Goal: Task Accomplishment & Management: Manage account settings

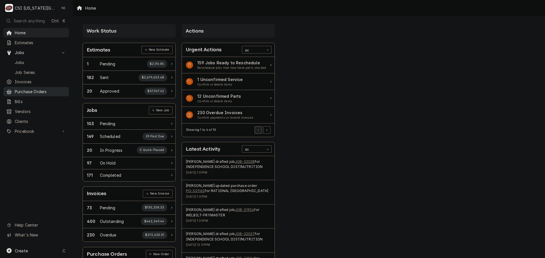
click at [39, 91] on span "Purchase Orders" at bounding box center [40, 92] width 51 height 6
click at [33, 129] on span "Pricebook" at bounding box center [36, 131] width 43 height 6
click at [34, 149] on span "Parts & Materials" at bounding box center [40, 151] width 51 height 6
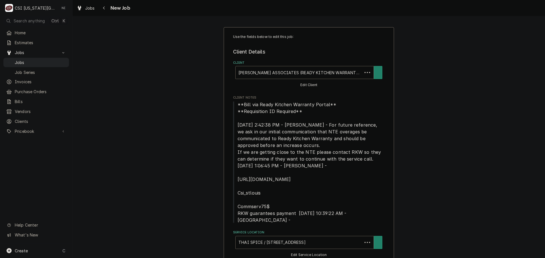
type textarea "x"
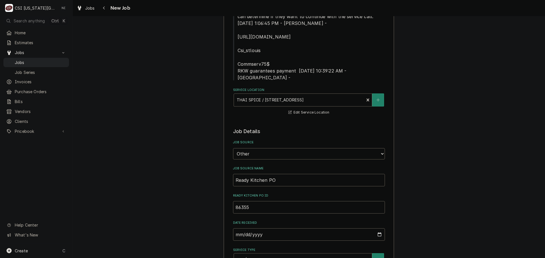
scroll to position [142, 0]
drag, startPoint x: 41, startPoint y: 59, endPoint x: 57, endPoint y: 59, distance: 16.2
click at [41, 60] on span "Jobs" at bounding box center [40, 63] width 51 height 6
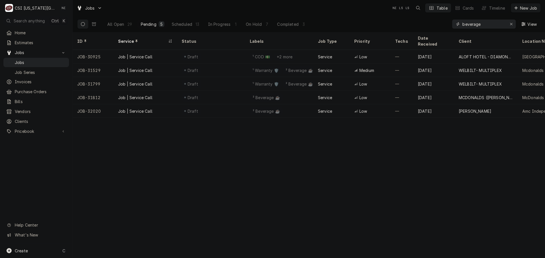
drag, startPoint x: 482, startPoint y: 24, endPoint x: 419, endPoint y: 23, distance: 62.7
click at [421, 24] on div "All Open 29 Pending 5 Scheduled 13 In Progress 1 On Hold 7 Completed 3 beverage…" at bounding box center [308, 24] width 463 height 16
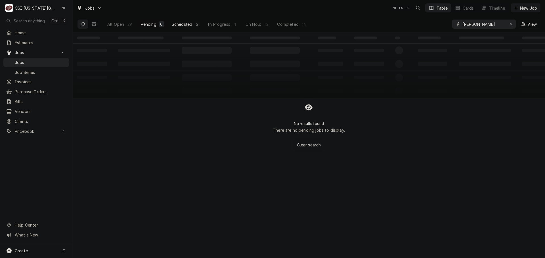
click at [184, 24] on div "Scheduled" at bounding box center [182, 24] width 20 height 6
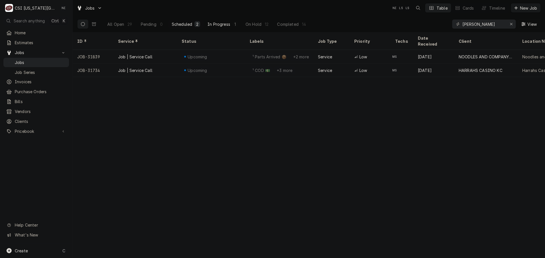
click at [212, 22] on div "In Progress" at bounding box center [218, 24] width 23 height 6
drag, startPoint x: 457, startPoint y: 26, endPoint x: 438, endPoint y: 26, distance: 19.0
click at [438, 26] on div "All Open 29 Pending 0 Scheduled 2 In Progress 1 On Hold 12 Completed 14 schupp …" at bounding box center [308, 24] width 463 height 16
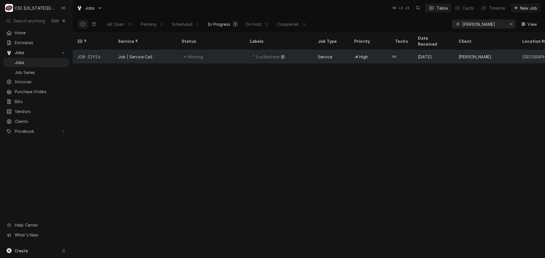
type input "mike"
click at [216, 50] on div "Working" at bounding box center [211, 57] width 68 height 14
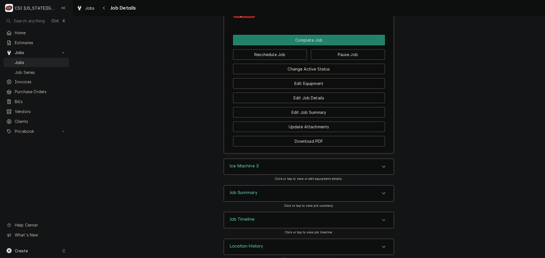
scroll to position [767, 0]
click at [305, 159] on div "Ice Machine 3" at bounding box center [309, 167] width 170 height 16
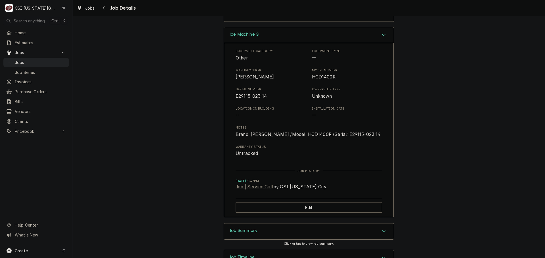
scroll to position [909, 0]
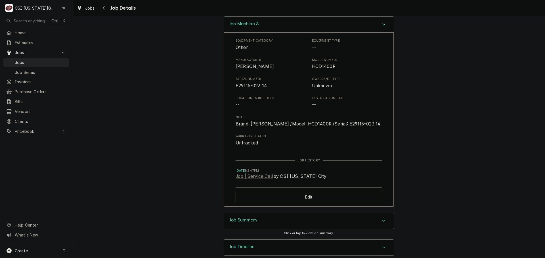
click at [381, 21] on div "Accordion Header" at bounding box center [383, 24] width 9 height 7
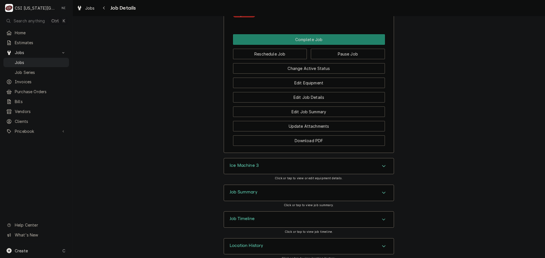
scroll to position [767, 0]
click at [385, 190] on div "Accordion Header" at bounding box center [383, 193] width 9 height 7
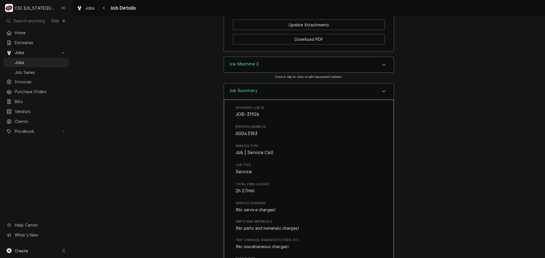
click at [383, 84] on div "Job Summary" at bounding box center [309, 92] width 170 height 16
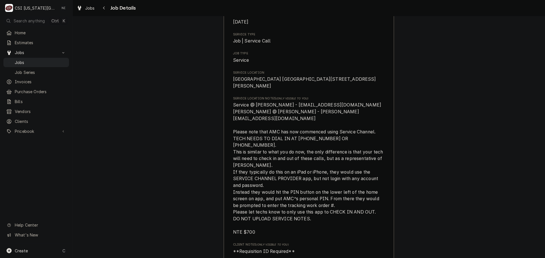
scroll to position [0, 0]
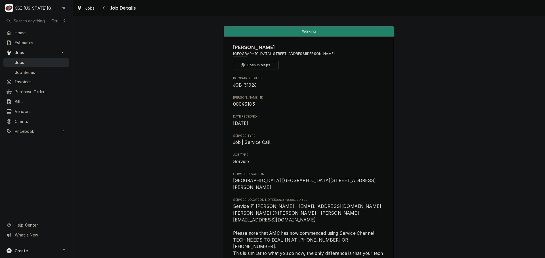
click at [48, 61] on span "Jobs" at bounding box center [40, 63] width 51 height 6
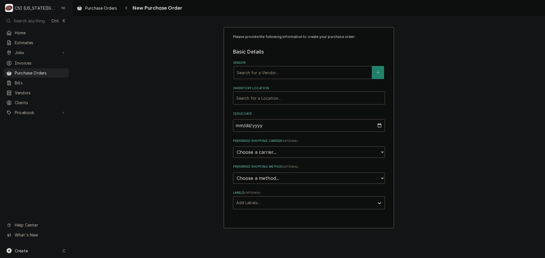
click at [261, 71] on div "Vendor" at bounding box center [303, 73] width 132 height 10
type input "key"
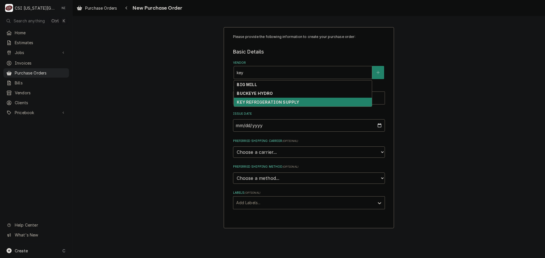
click at [266, 102] on strong "KEY REFRIGERATION SUPPLY" at bounding box center [268, 102] width 62 height 5
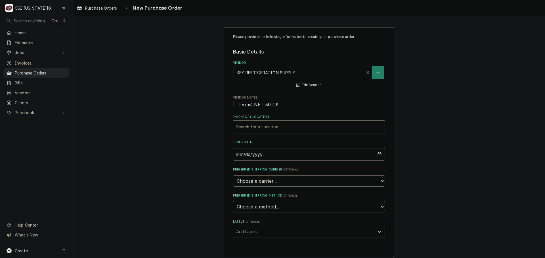
click at [272, 130] on div "Inventory Location" at bounding box center [308, 127] width 145 height 10
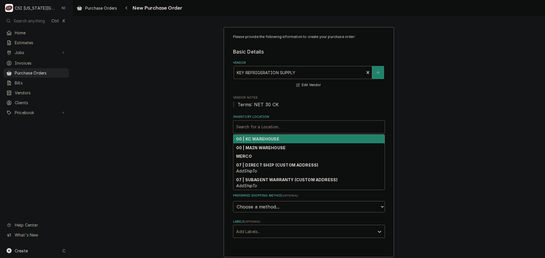
drag, startPoint x: 265, startPoint y: 142, endPoint x: 264, endPoint y: 153, distance: 11.7
click at [265, 141] on div "00 | KC WAREHOUSE" at bounding box center [308, 139] width 151 height 9
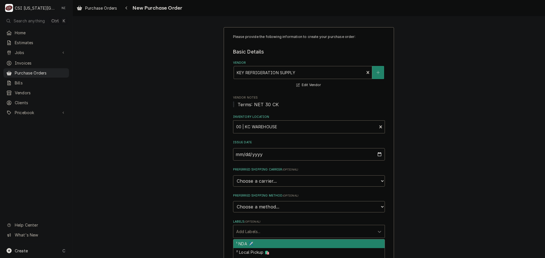
click at [263, 233] on div "Labels" at bounding box center [303, 232] width 135 height 10
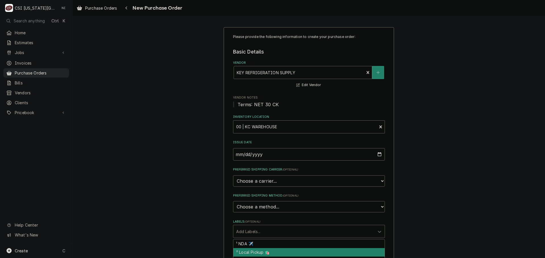
click at [256, 250] on div "² Local Pickup 🛍️" at bounding box center [308, 252] width 151 height 9
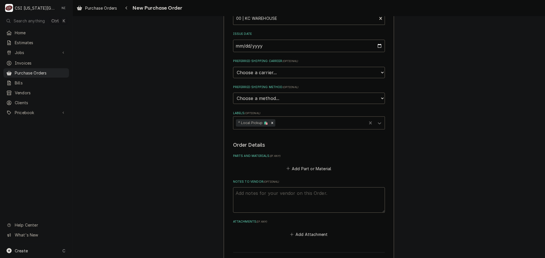
scroll to position [113, 0]
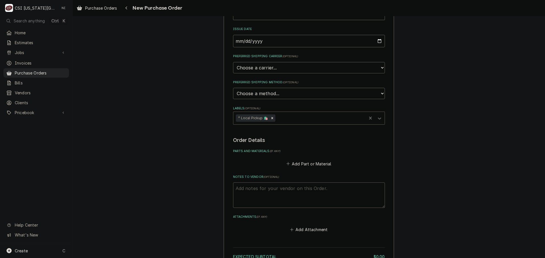
click at [271, 188] on textarea "Notes to Vendor ( optional )" at bounding box center [309, 196] width 152 height 26
type textarea "x"
type textarea "c"
type textarea "x"
type textarea "ch"
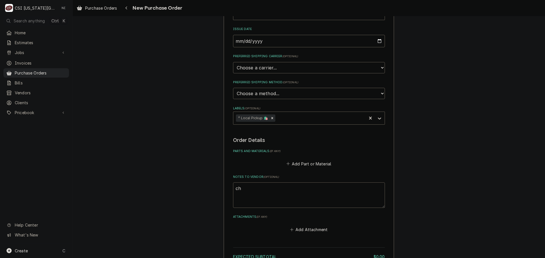
type textarea "x"
type textarea "chr"
type textarea "x"
type textarea "chri"
type textarea "x"
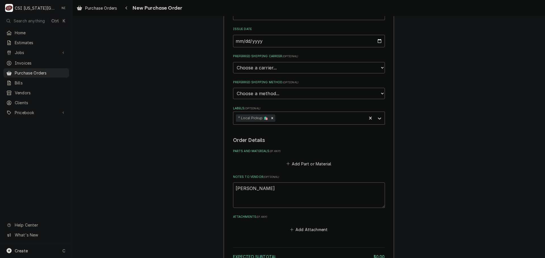
type textarea "christ"
type textarea "x"
type textarea "christi"
type textarea "x"
type textarea "christia"
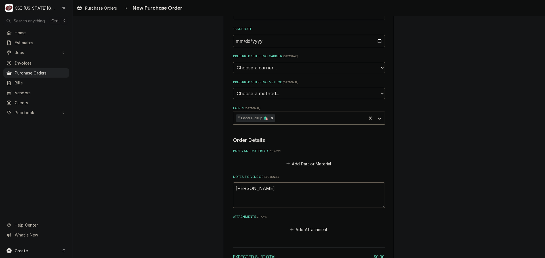
type textarea "x"
type textarea "christian"
type textarea "x"
type textarea "christian"
type textarea "x"
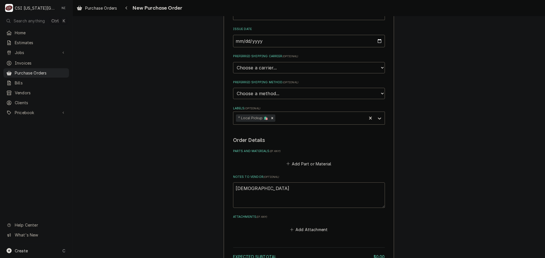
type textarea "christian t"
type textarea "x"
type textarea "christian tr"
type textarea "x"
type textarea "christian tru"
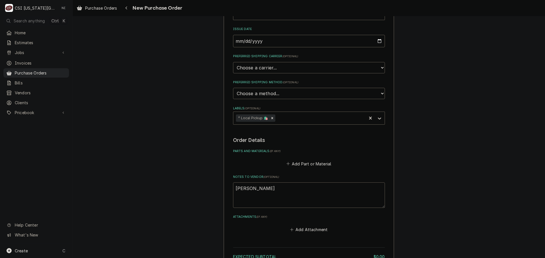
type textarea "x"
type textarea "christian truc"
type textarea "x"
type textarea "christian truck"
type textarea "x"
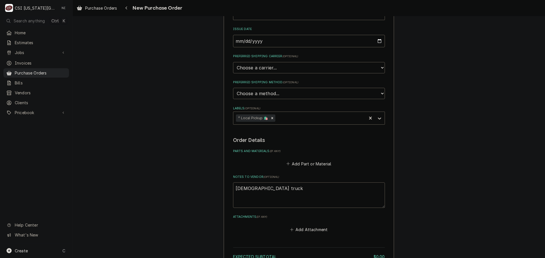
type textarea "christian truck s"
type textarea "x"
type textarea "christian truck st"
type textarea "x"
type textarea "christian truck stoc"
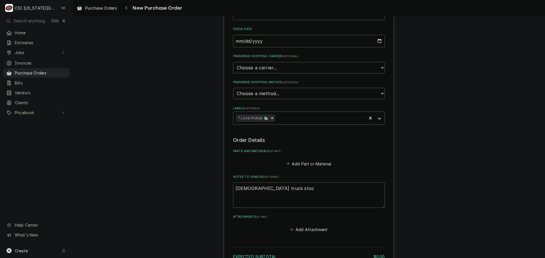
type textarea "x"
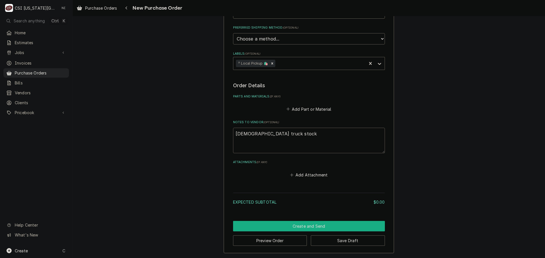
type textarea "[DEMOGRAPHIC_DATA] truck stock"
drag, startPoint x: 309, startPoint y: 224, endPoint x: 536, endPoint y: 165, distance: 233.9
click at [310, 224] on button "Create and Send" at bounding box center [309, 226] width 152 height 10
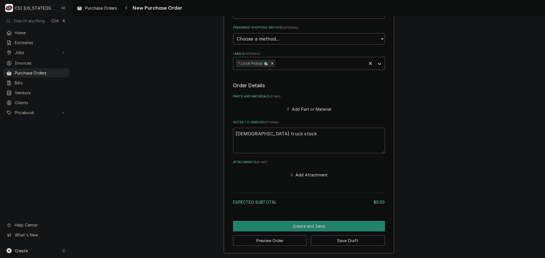
scroll to position [165, 0]
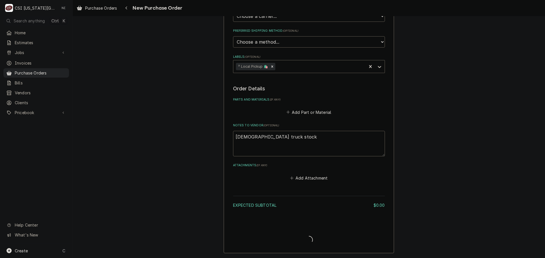
type textarea "x"
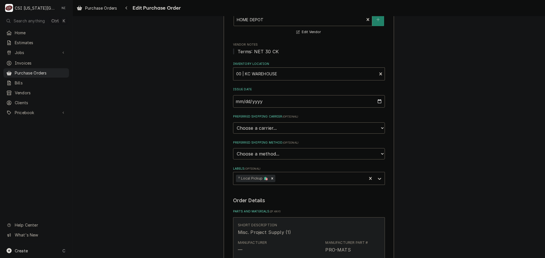
scroll to position [113, 0]
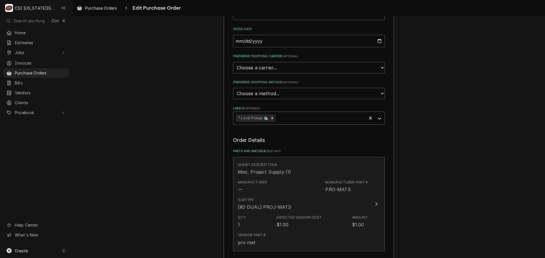
click at [322, 190] on div "Manufacturer — Manufacturer Part # PRO-MATS" at bounding box center [303, 187] width 130 height 18
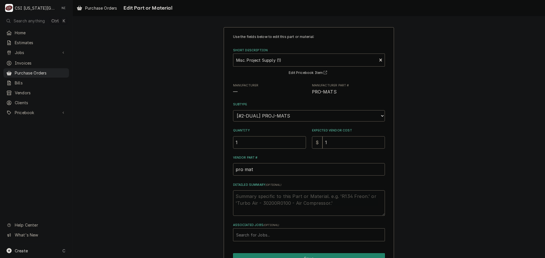
drag, startPoint x: 322, startPoint y: 143, endPoint x: 304, endPoint y: 141, distance: 17.7
click at [304, 141] on div "Quantity 1 Expected Vendor Cost $ 1" at bounding box center [309, 138] width 152 height 20
type textarea "x"
type input "9"
type textarea "x"
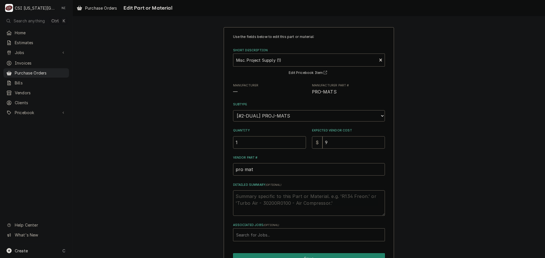
type input "9.7"
type textarea "x"
type input "9.72"
click at [273, 198] on textarea "Detailed Summary ( optional )" at bounding box center [309, 204] width 152 height 26
type textarea "x"
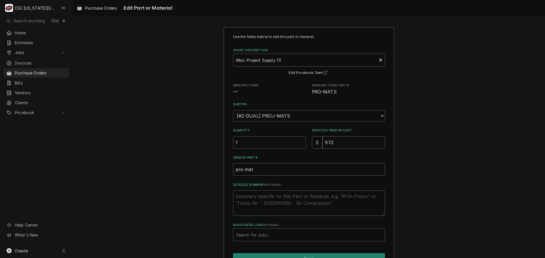
type textarea "b"
type textarea "x"
type textarea "bp"
type textarea "x"
type textarea "bpr"
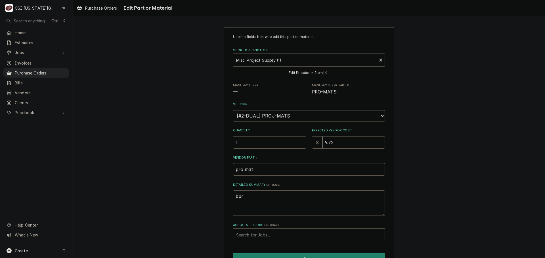
type textarea "x"
type textarea "bprs"
type textarea "x"
type textarea "bprs."
type textarea "x"
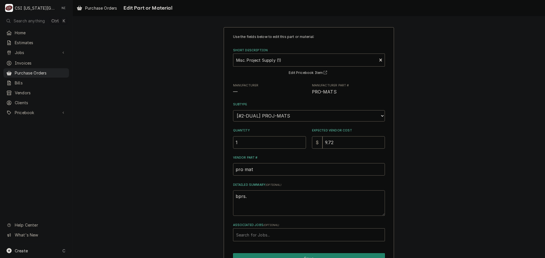
type textarea "bprs."
type textarea "x"
type textarea "bprs."
type textarea "x"
type textarea "bprs"
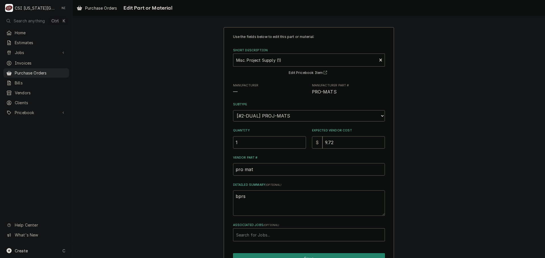
type textarea "x"
type textarea "bpr"
type textarea "x"
type textarea "bp"
type textarea "x"
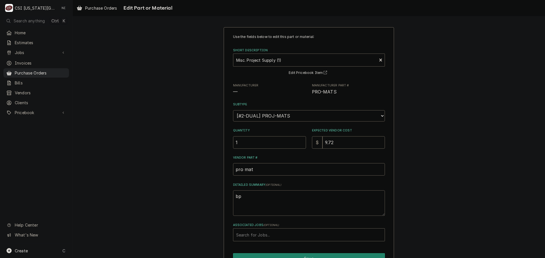
type textarea "b"
type textarea "x"
type textarea "bo"
type textarea "x"
type textarea "bot"
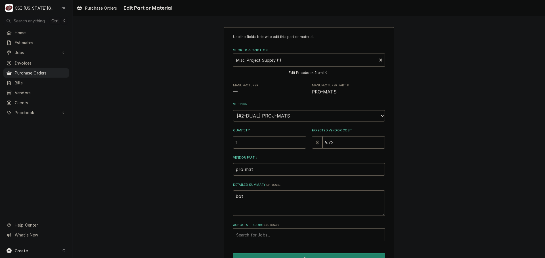
type textarea "x"
type textarea "botl"
type textarea "x"
type textarea "bot"
type textarea "x"
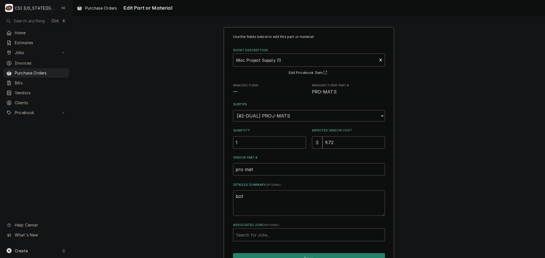
type textarea "bo"
type textarea "x"
type textarea "bol"
type textarea "x"
type textarea "bolt"
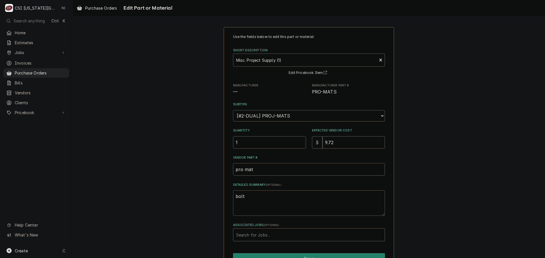
type textarea "x"
type textarea "bolts"
type textarea "x"
type textarea "bolts,"
type textarea "x"
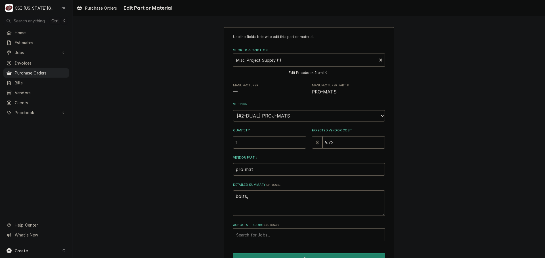
type textarea "bolts,"
type textarea "x"
type textarea "bolts, c"
type textarea "x"
type textarea "bolts,"
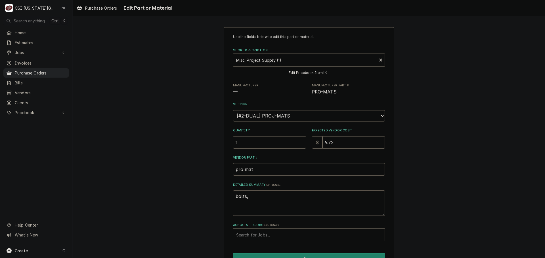
type textarea "x"
type textarea "bolts, s"
type textarea "x"
type textarea "bolts, sc"
type textarea "x"
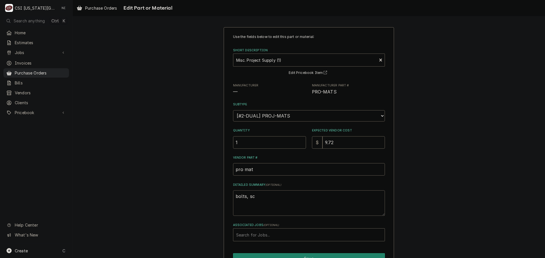
type textarea "bolts, scr"
type textarea "x"
type textarea "bolts, scre"
type textarea "x"
type textarea "bolts, screw"
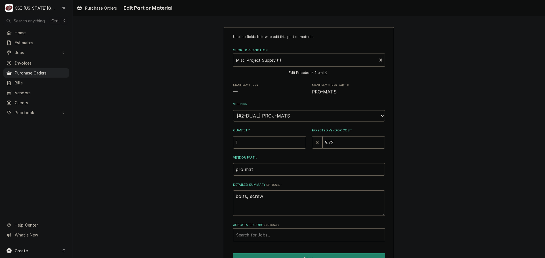
type textarea "x"
type textarea "bolts, screws"
type textarea "x"
type textarea "bolts, screws,"
type textarea "x"
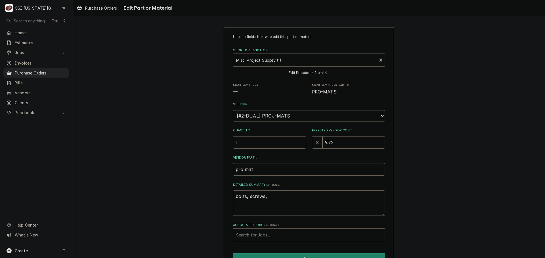
type textarea "bolts, screws,"
type textarea "x"
type textarea "bolts, screws, b"
type textarea "x"
type textarea "bolts, screws, bl"
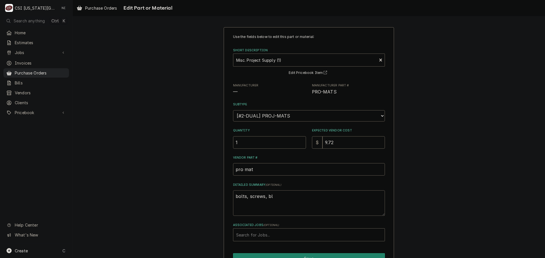
type textarea "x"
type textarea "bolts, screws, bla"
type textarea "x"
type textarea "bolts, screws, blad"
type textarea "x"
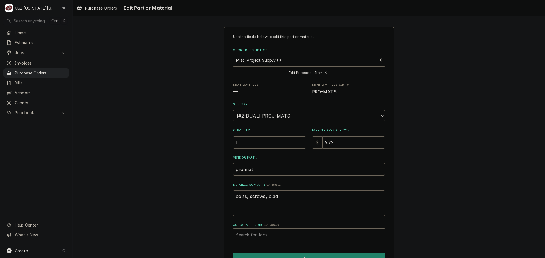
type textarea "bolts, screws, blade"
type textarea "x"
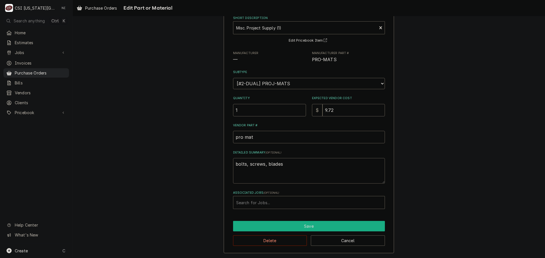
type textarea "bolts, screws, blades"
click at [281, 225] on button "Save" at bounding box center [309, 226] width 152 height 10
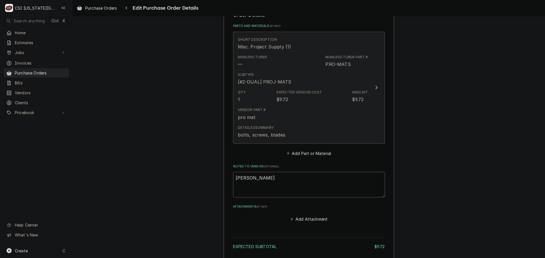
scroll to position [125, 0]
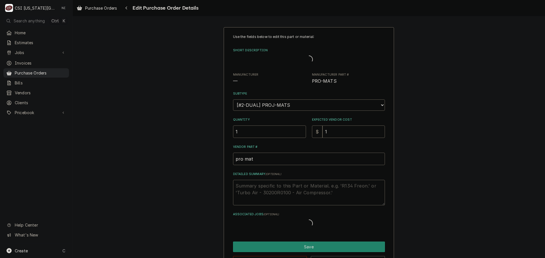
type textarea "x"
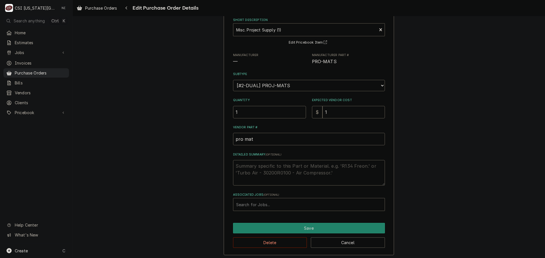
scroll to position [32, 0]
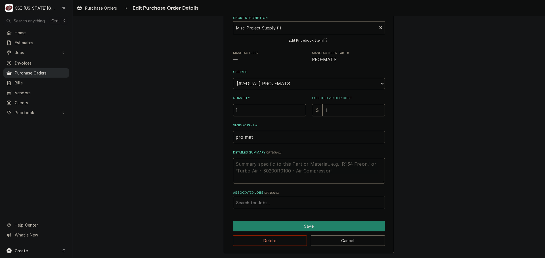
click at [26, 72] on span "Purchase Orders" at bounding box center [40, 73] width 51 height 6
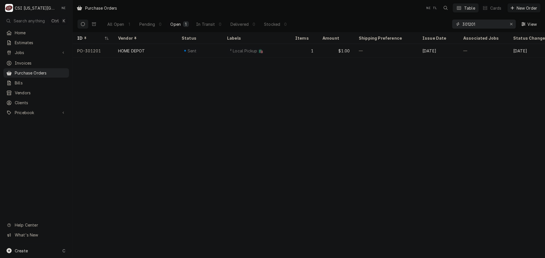
drag, startPoint x: 480, startPoint y: 25, endPoint x: 446, endPoint y: 24, distance: 33.5
click at [446, 24] on div "All Open 1 Pending 0 Open 1 In Transit 0 Delivered 0 Stocked 0 301201 View" at bounding box center [308, 24] width 463 height 16
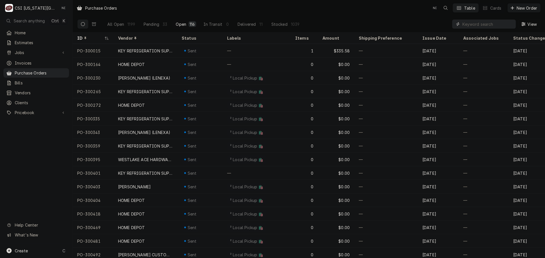
click at [497, 22] on input "Dynamic Content Wrapper" at bounding box center [487, 24] width 50 height 9
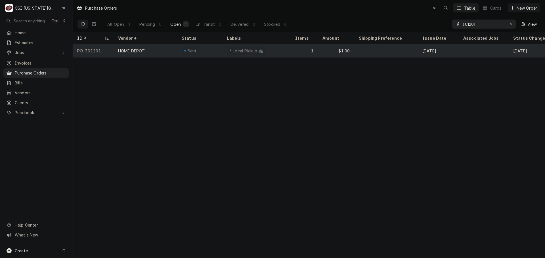
type input "301201"
click at [277, 49] on div "² Local Pickup 🛍️" at bounding box center [256, 51] width 68 height 14
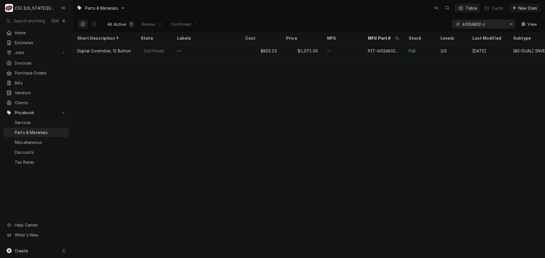
click at [511, 23] on icon "Erase input" at bounding box center [510, 24] width 3 height 4
click at [498, 23] on input "Dynamic Content Wrapper" at bounding box center [488, 24] width 53 height 9
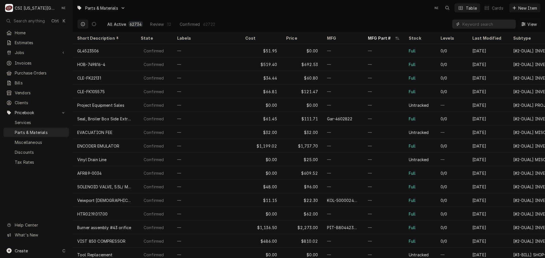
click at [467, 22] on input "Dynamic Content Wrapper" at bounding box center [487, 24] width 50 height 9
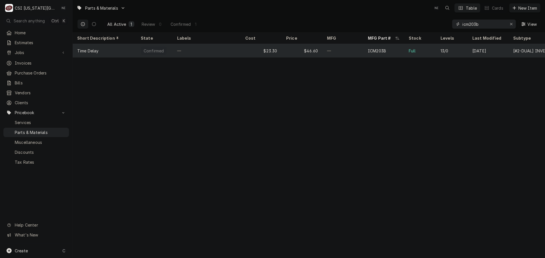
type input "icm203b"
click at [222, 52] on div "—" at bounding box center [206, 51] width 68 height 14
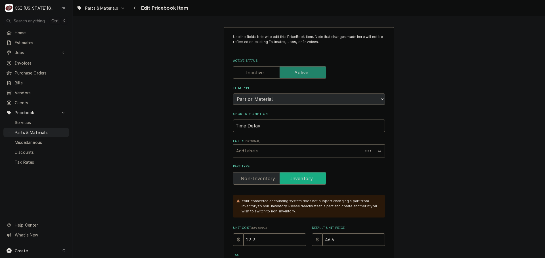
type textarea "x"
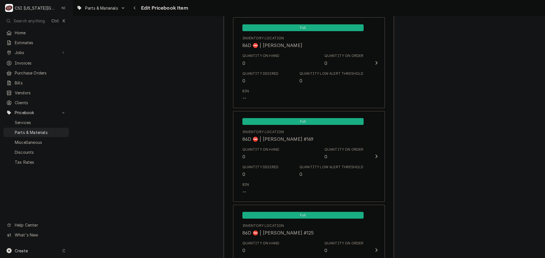
scroll to position [4967, 0]
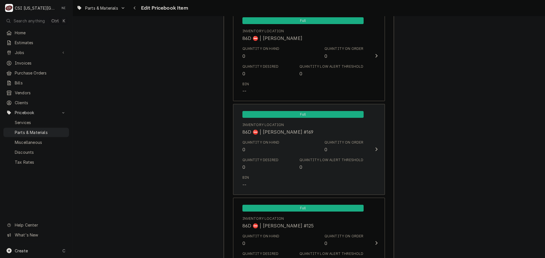
click at [313, 163] on div "Quantity Low Alert Threshold 0" at bounding box center [331, 164] width 64 height 13
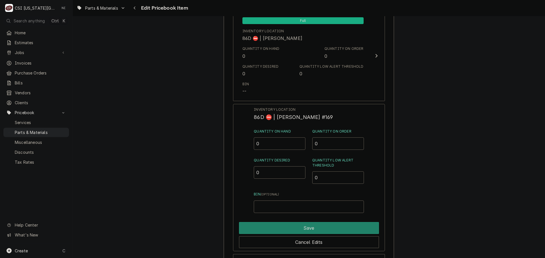
drag, startPoint x: 254, startPoint y: 145, endPoint x: 247, endPoint y: 146, distance: 7.4
click at [247, 146] on div "Inventory Location 86D ⛔️ | [PERSON_NAME] #169 Quantity on Hand 0 Quantity on O…" at bounding box center [309, 177] width 152 height 147
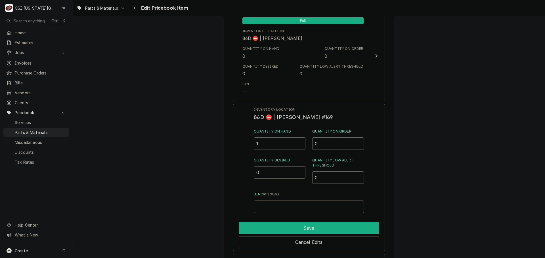
type input "1"
click at [297, 226] on button "Save" at bounding box center [309, 228] width 140 height 12
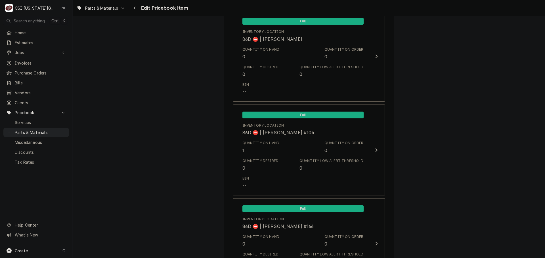
scroll to position [5497, 0]
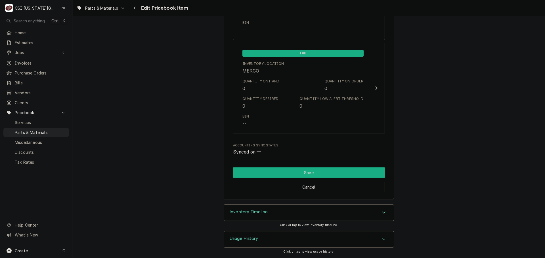
click at [304, 172] on button "Save" at bounding box center [309, 173] width 152 height 10
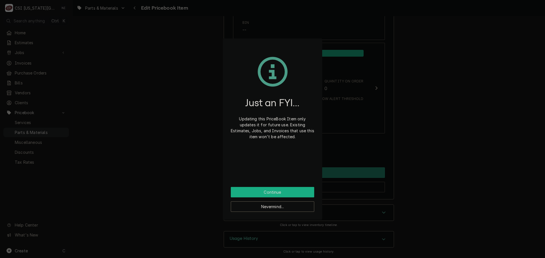
click at [290, 196] on button "Continue" at bounding box center [272, 192] width 83 height 10
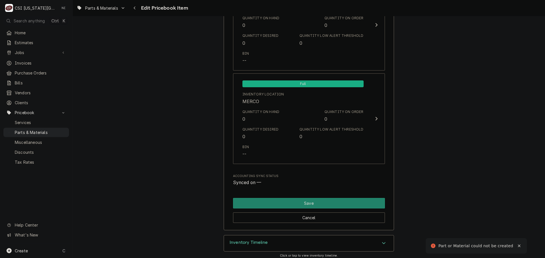
scroll to position [425, 0]
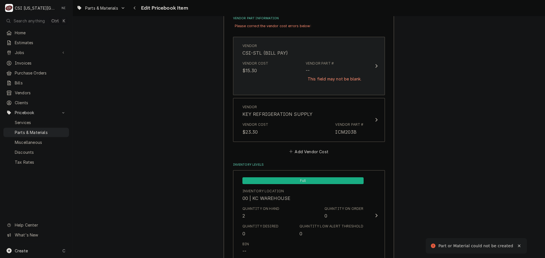
click at [300, 87] on div "Vendor Cost $15.30 Vendor Part # -- This field may not be blank." at bounding box center [302, 75] width 121 height 32
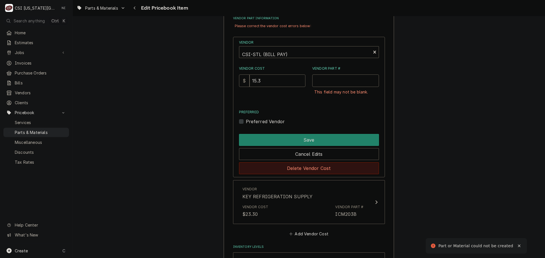
click at [312, 167] on button "Delete Vendor Cost" at bounding box center [309, 169] width 140 height 12
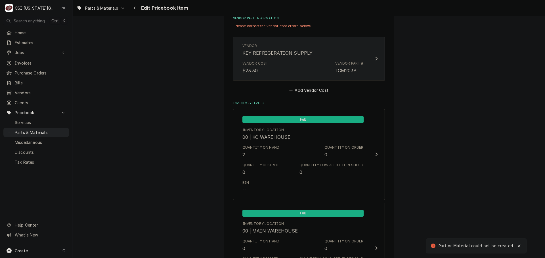
click at [298, 72] on div "Vendor Cost $23.30 Vendor Part # ICM203B" at bounding box center [302, 68] width 121 height 18
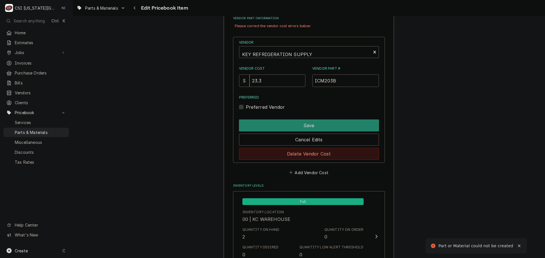
click at [322, 156] on button "Delete Vendor Cost" at bounding box center [309, 154] width 140 height 12
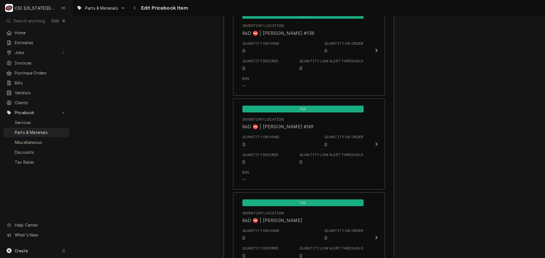
scroll to position [5417, 0]
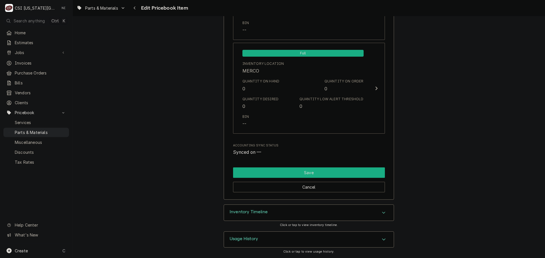
click at [325, 170] on button "Save" at bounding box center [309, 173] width 152 height 10
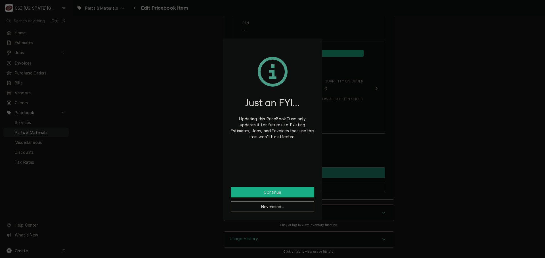
click at [292, 194] on button "Continue" at bounding box center [272, 192] width 83 height 10
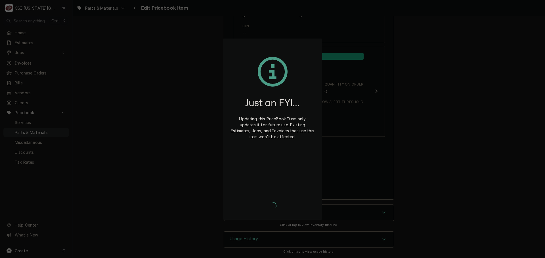
type textarea "x"
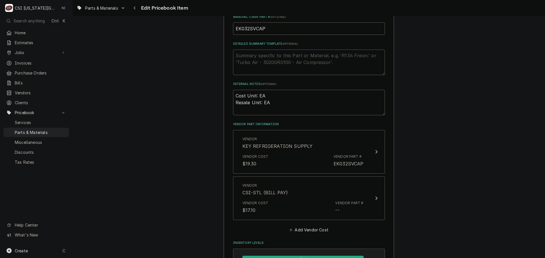
scroll to position [397, 0]
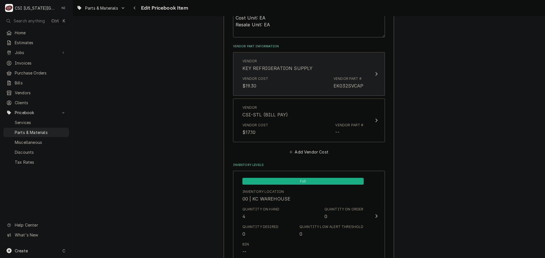
click at [334, 89] on div "EK032SVCAP" at bounding box center [348, 86] width 30 height 7
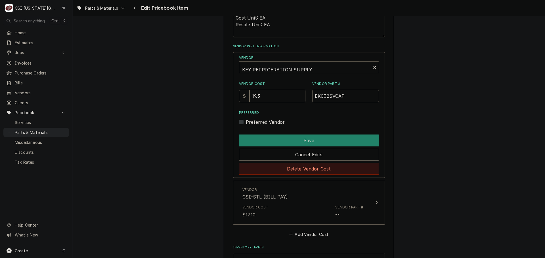
click at [307, 167] on button "Delete Vendor Cost" at bounding box center [309, 169] width 140 height 12
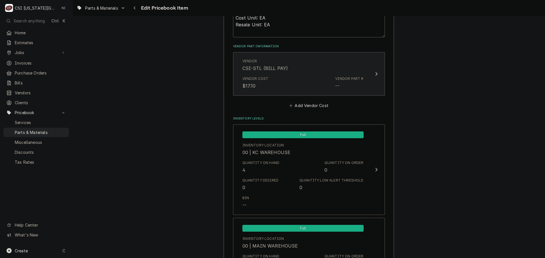
click at [305, 75] on div "Vendor Cost $17.10 Vendor Part # --" at bounding box center [302, 83] width 121 height 18
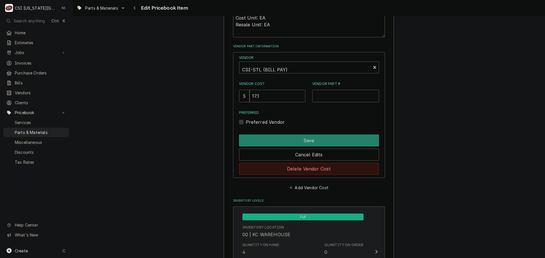
click at [314, 167] on button "Delete Vendor Cost" at bounding box center [309, 169] width 140 height 12
type textarea "x"
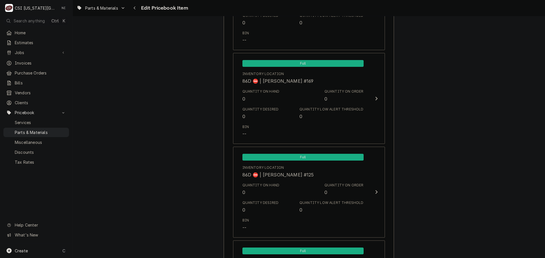
scroll to position [4883, 0]
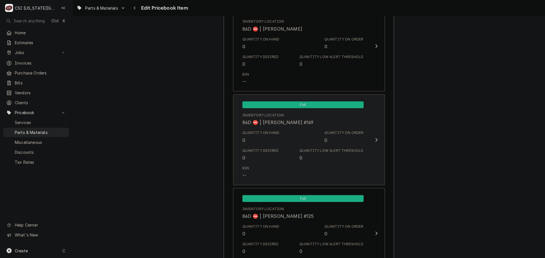
click at [282, 166] on div "Bin --" at bounding box center [302, 173] width 121 height 18
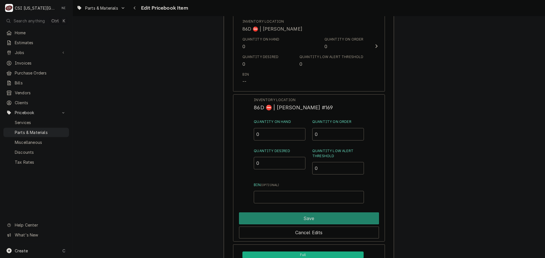
drag, startPoint x: 259, startPoint y: 135, endPoint x: 219, endPoint y: 129, distance: 40.4
click at [233, 131] on div "Inventory Location 86D ⛔️ | KOLTON BLANCHARD #169 Quantity on Hand 0 Quantity o…" at bounding box center [309, 167] width 152 height 147
type input "1"
drag, startPoint x: 287, startPoint y: 216, endPoint x: 393, endPoint y: 207, distance: 106.5
click at [287, 216] on button "Save" at bounding box center [309, 219] width 140 height 12
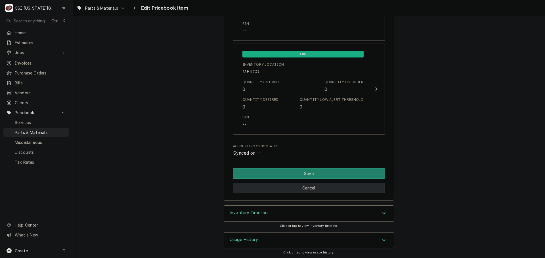
scroll to position [5404, 0]
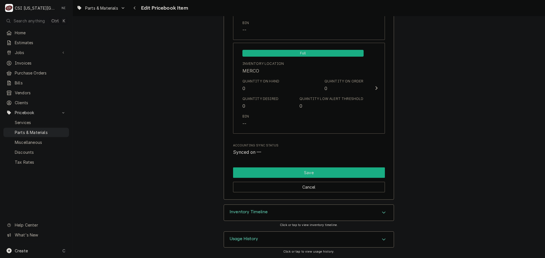
click at [305, 173] on button "Save" at bounding box center [309, 173] width 152 height 10
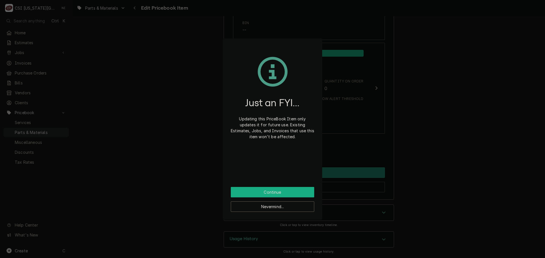
click at [284, 191] on button "Continue" at bounding box center [272, 192] width 83 height 10
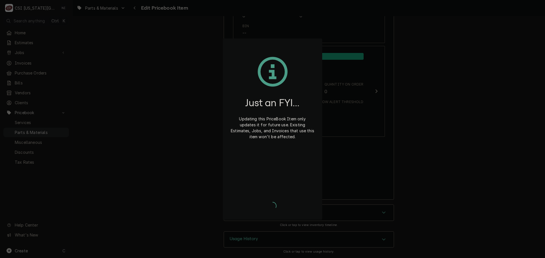
type textarea "x"
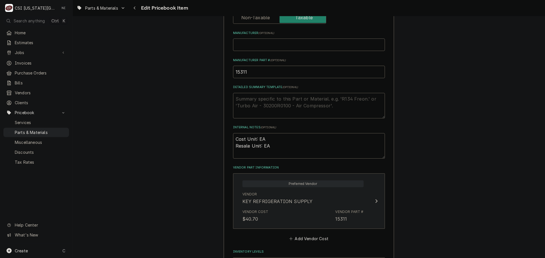
scroll to position [284, 0]
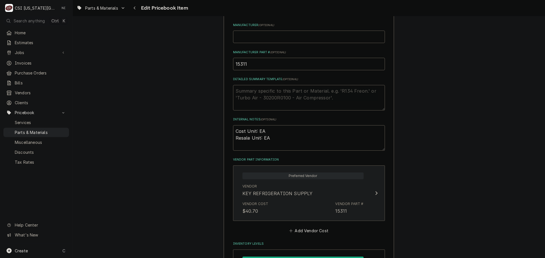
click at [320, 193] on div "Vendor KEY REFRIGERATION SUPPLY" at bounding box center [302, 191] width 121 height 18
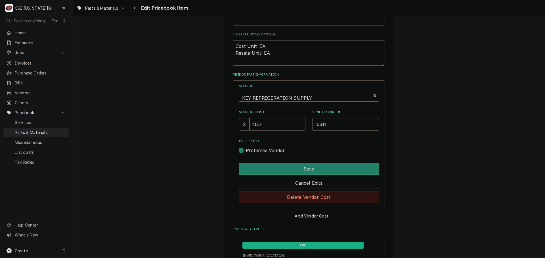
click at [295, 199] on button "Delete Vendor Cost" at bounding box center [309, 197] width 140 height 12
type textarea "x"
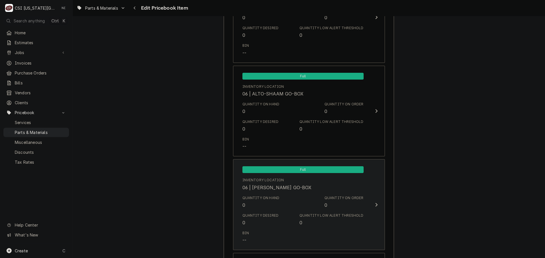
scroll to position [3602, 0]
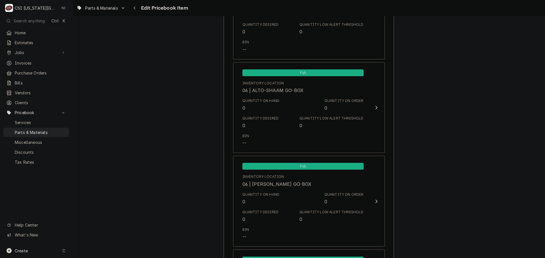
drag, startPoint x: 446, startPoint y: 120, endPoint x: 447, endPoint y: 116, distance: 4.1
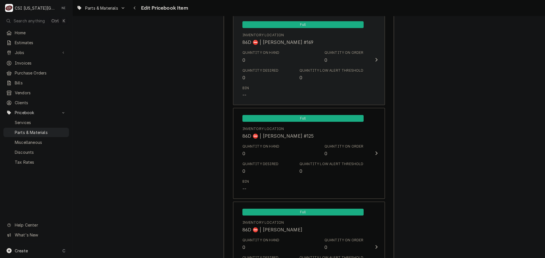
click at [298, 86] on div "Bin --" at bounding box center [302, 92] width 121 height 18
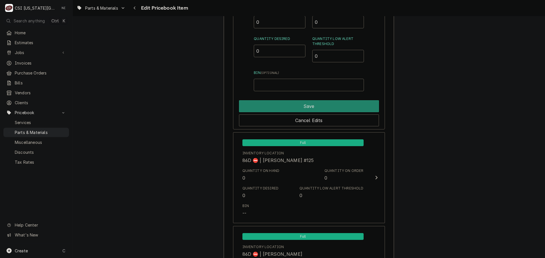
scroll to position [4963, 0]
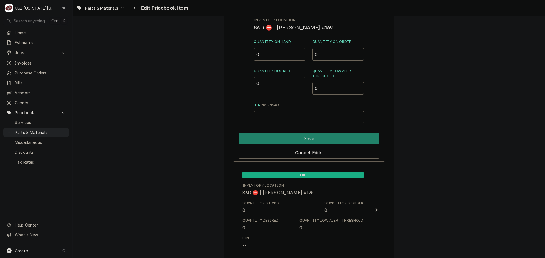
drag, startPoint x: 268, startPoint y: 50, endPoint x: 244, endPoint y: 54, distance: 24.9
click at [244, 54] on div "Inventory Location 86D ⛔️ | KOLTON BLANCHARD #169 Quantity on Hand 0 Quantity o…" at bounding box center [309, 87] width 152 height 147
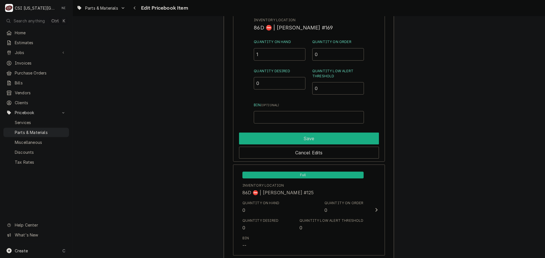
type input "1"
click at [294, 135] on button "Save" at bounding box center [309, 139] width 140 height 12
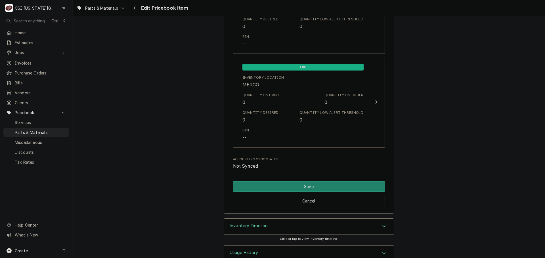
scroll to position [5404, 0]
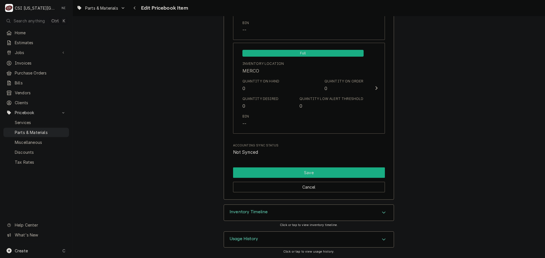
click at [308, 173] on button "Save" at bounding box center [309, 173] width 152 height 10
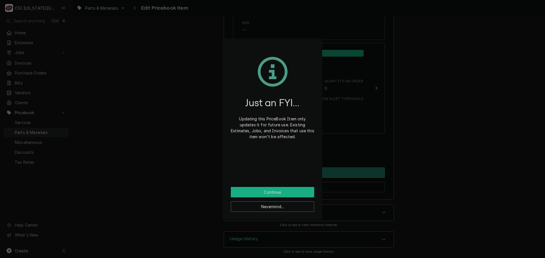
click at [282, 193] on button "Continue" at bounding box center [272, 192] width 83 height 10
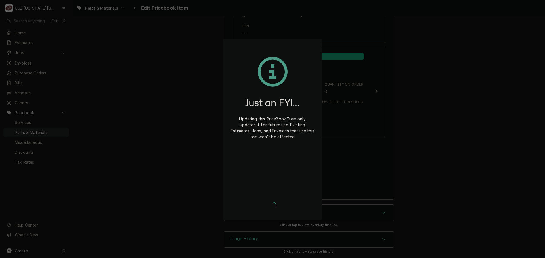
type textarea "x"
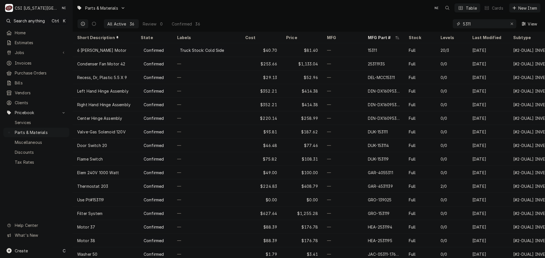
drag, startPoint x: 473, startPoint y: 24, endPoint x: 376, endPoint y: 23, distance: 97.3
click at [380, 23] on div "All Active 36 Review 0 Confirmed 36 5311 View" at bounding box center [308, 24] width 463 height 16
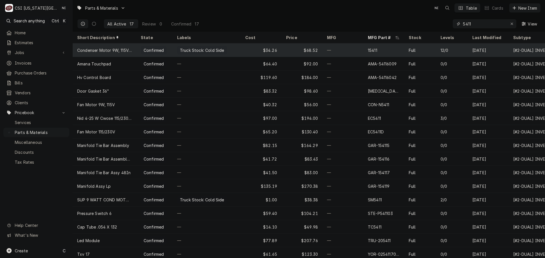
type input "5411"
click at [354, 55] on div "—" at bounding box center [342, 50] width 41 height 14
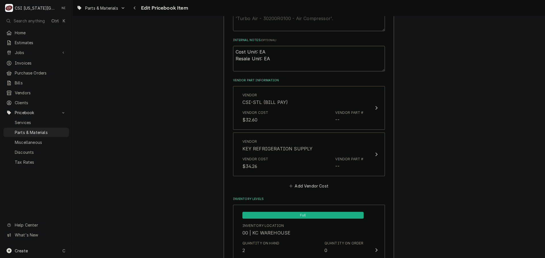
scroll to position [369, 0]
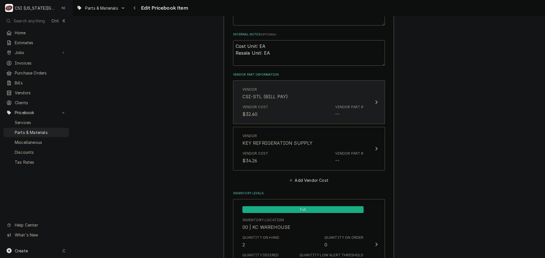
click at [306, 113] on div "Vendor Cost $32.60 Vendor Part # --" at bounding box center [302, 111] width 121 height 18
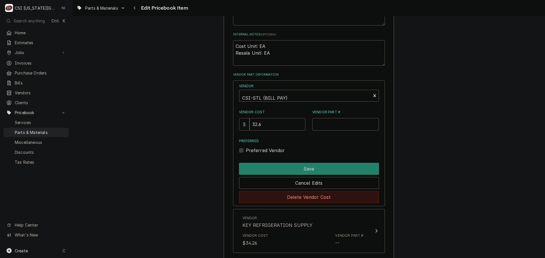
click at [291, 198] on button "Delete Vendor Cost" at bounding box center [309, 197] width 140 height 12
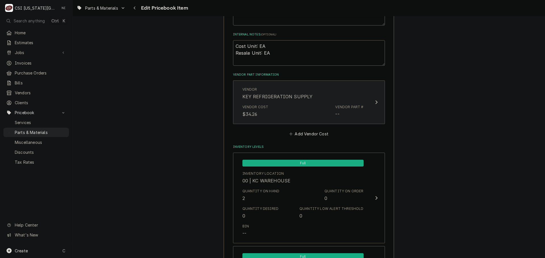
click at [290, 113] on div "Vendor Cost $34.26 Vendor Part # --" at bounding box center [302, 111] width 121 height 18
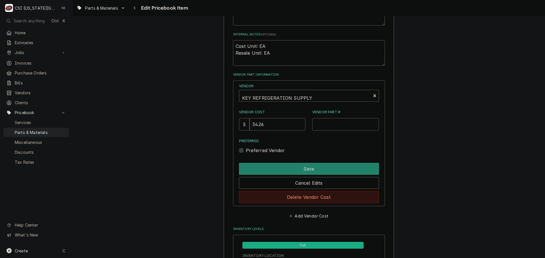
click at [295, 195] on button "Delete Vendor Cost" at bounding box center [309, 197] width 140 height 12
type textarea "x"
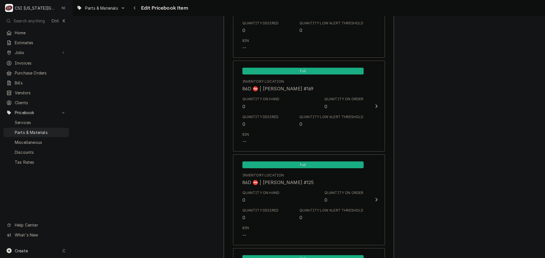
scroll to position [4882, 0]
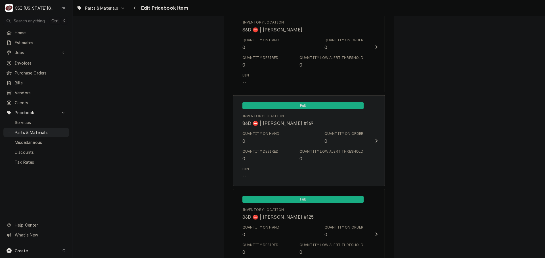
click at [315, 147] on div "Full Inventory Location 86D ⛔️ | [PERSON_NAME] #169 Quantity on Hand 0 Quantity…" at bounding box center [303, 140] width 130 height 85
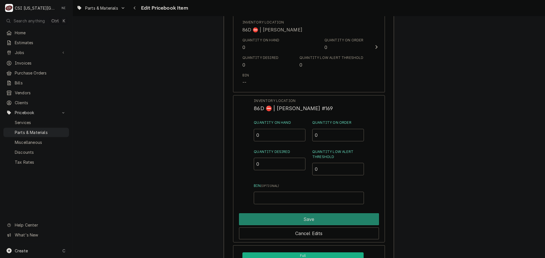
drag, startPoint x: 262, startPoint y: 140, endPoint x: 256, endPoint y: 136, distance: 7.0
click at [257, 138] on input "0" at bounding box center [280, 135] width 52 height 12
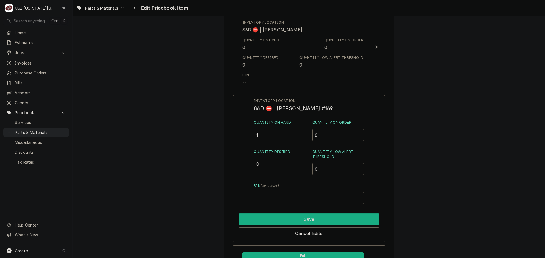
type input "1"
click at [319, 220] on button "Save" at bounding box center [309, 220] width 140 height 12
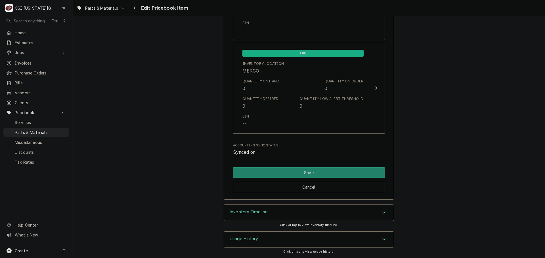
scroll to position [5404, 0]
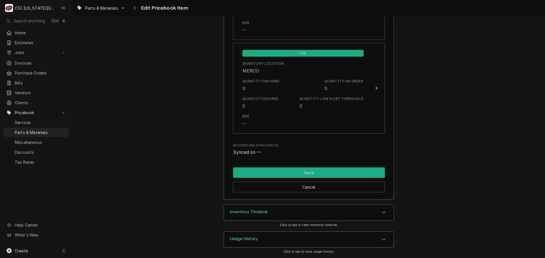
click at [297, 172] on button "Save" at bounding box center [309, 173] width 152 height 10
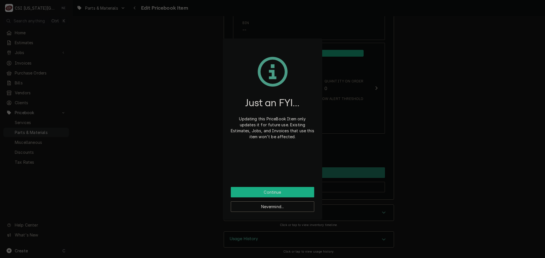
click at [283, 193] on button "Continue" at bounding box center [272, 192] width 83 height 10
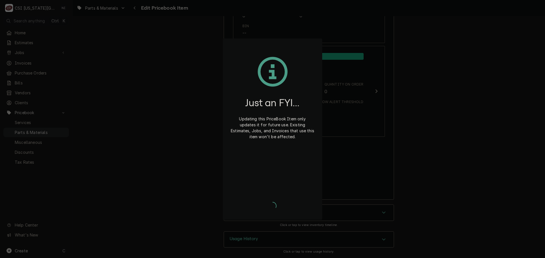
type textarea "x"
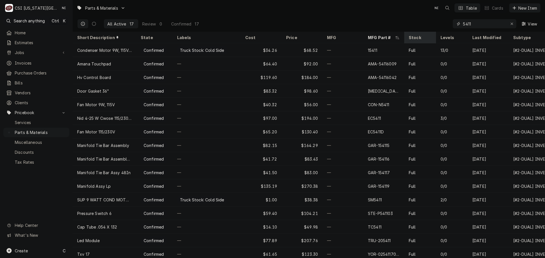
drag, startPoint x: 474, startPoint y: 24, endPoint x: 429, endPoint y: 33, distance: 46.1
click at [435, 33] on div "Parts & Materials NI Table Cards New Item All Active 17 Review 0 Confirmed 17 5…" at bounding box center [309, 129] width 472 height 258
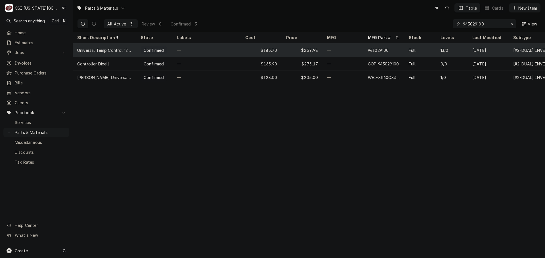
type input "943029100"
click at [212, 50] on div "—" at bounding box center [206, 50] width 68 height 14
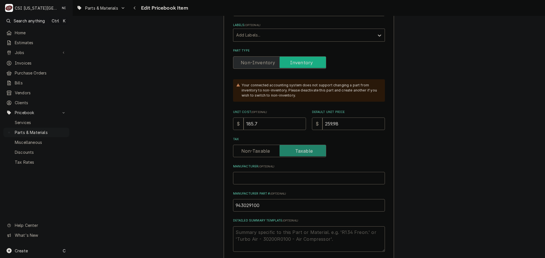
scroll to position [397, 0]
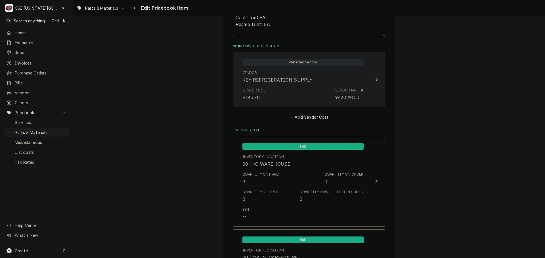
click at [298, 79] on div "KEY REFRIGERATION SUPPLY" at bounding box center [277, 80] width 70 height 7
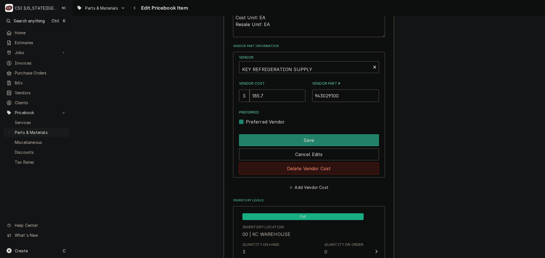
click at [290, 168] on button "Delete Vendor Cost" at bounding box center [309, 169] width 140 height 12
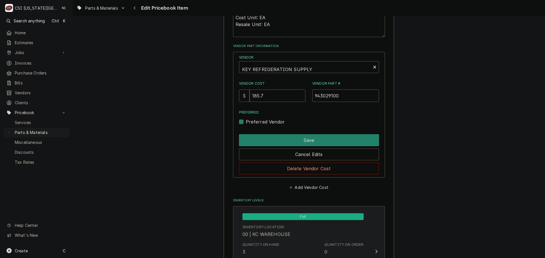
type textarea "x"
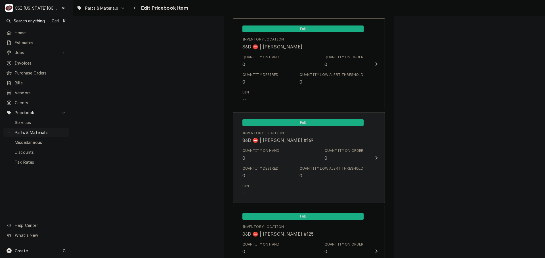
scroll to position [4935, 0]
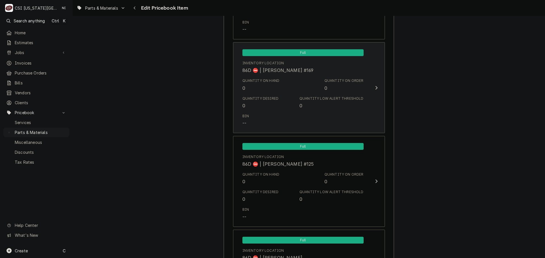
click at [285, 107] on div "Quantity Desired 0 Quantity Low Alert Threshold 0" at bounding box center [302, 103] width 121 height 18
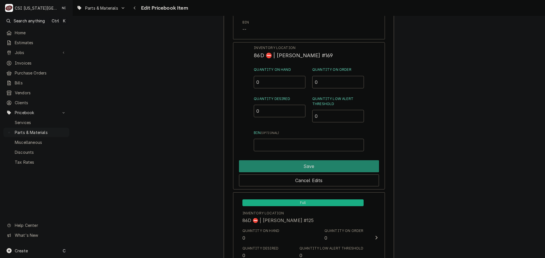
drag, startPoint x: 258, startPoint y: 81, endPoint x: 239, endPoint y: 83, distance: 18.8
click at [241, 81] on div "Inventory Location 86D ⛔️ | KOLTON BLANCHARD #169 Quantity on Hand 0 Quantity o…" at bounding box center [309, 115] width 152 height 147
type input "1"
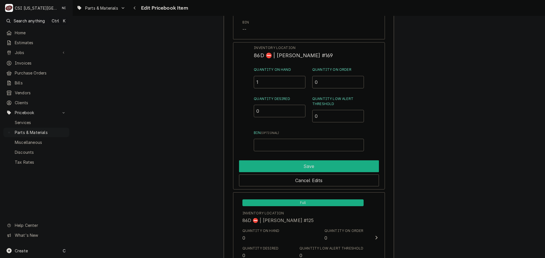
click at [329, 169] on button "Save" at bounding box center [309, 167] width 140 height 12
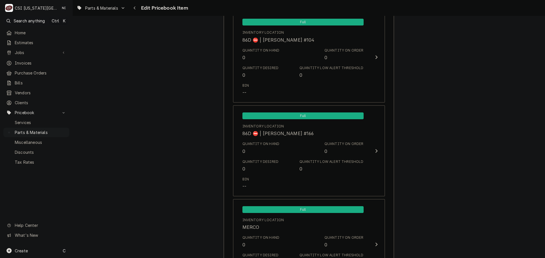
scroll to position [5404, 0]
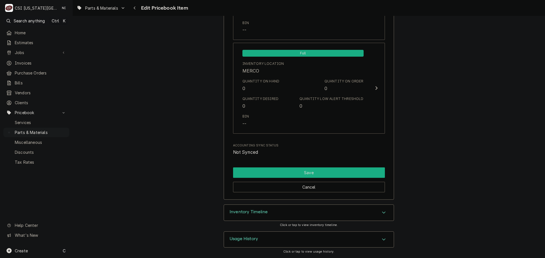
click at [304, 170] on button "Save" at bounding box center [309, 173] width 152 height 10
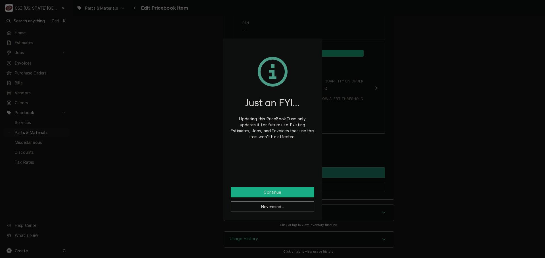
click at [301, 193] on button "Continue" at bounding box center [272, 192] width 83 height 10
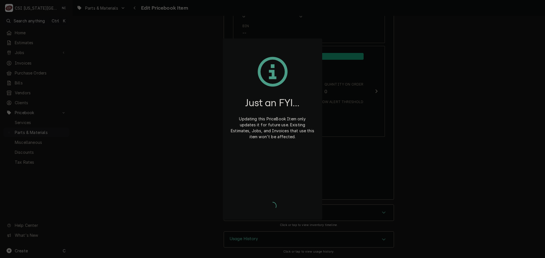
scroll to position [5401, 0]
type textarea "x"
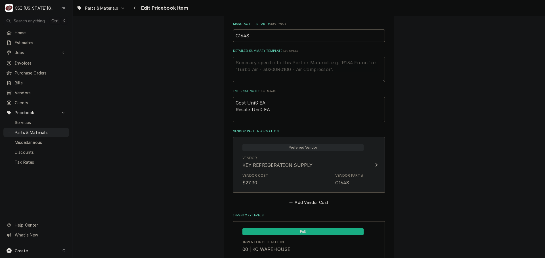
click at [291, 168] on div "KEY REFRIGERATION SUPPLY" at bounding box center [277, 165] width 70 height 7
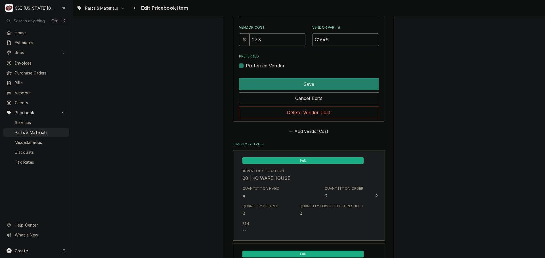
scroll to position [454, 0]
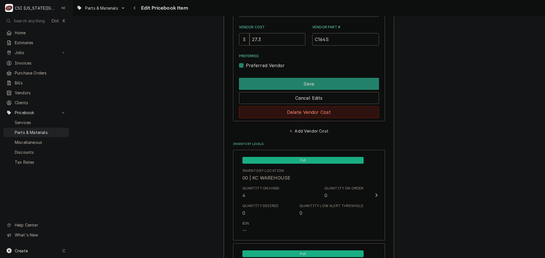
click at [300, 112] on button "Delete Vendor Cost" at bounding box center [309, 112] width 140 height 12
type textarea "x"
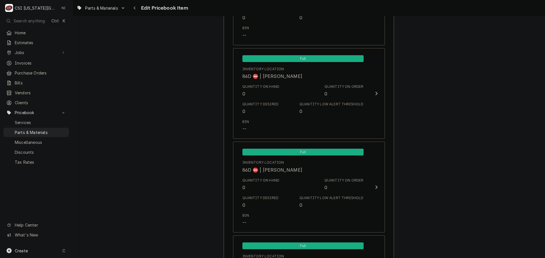
scroll to position [4889, 0]
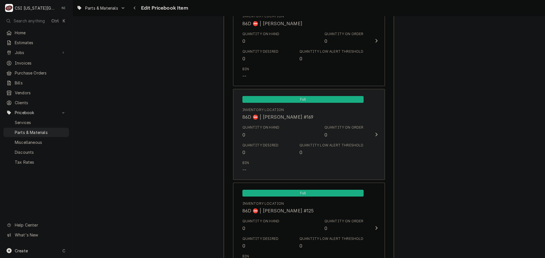
click at [354, 145] on div "Quantity Low Alert Threshold" at bounding box center [331, 145] width 64 height 5
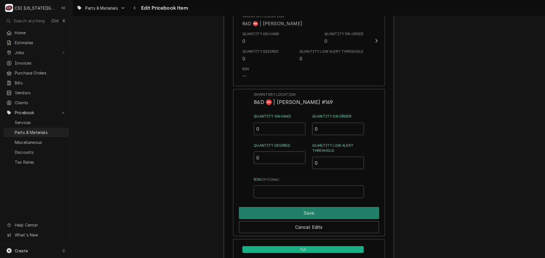
drag, startPoint x: 260, startPoint y: 128, endPoint x: 252, endPoint y: 129, distance: 7.5
click at [254, 129] on input "0" at bounding box center [280, 129] width 52 height 12
type input "1"
click at [346, 211] on button "Save" at bounding box center [309, 213] width 140 height 12
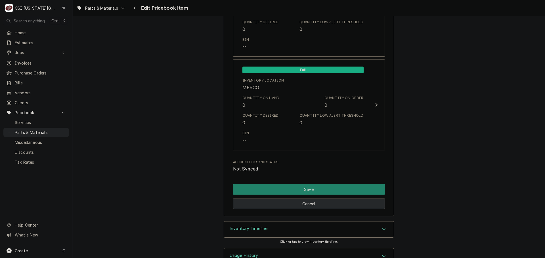
scroll to position [5404, 0]
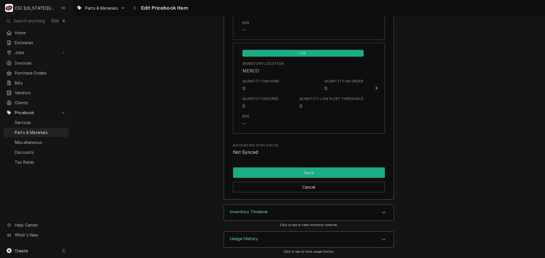
click at [287, 177] on button "Save" at bounding box center [309, 173] width 152 height 10
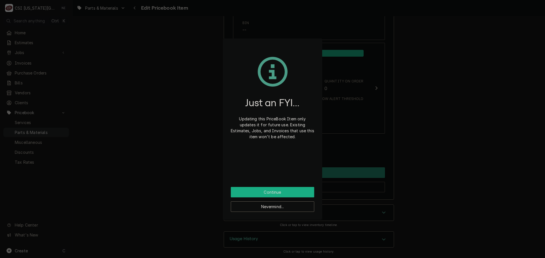
click at [291, 194] on button "Continue" at bounding box center [272, 192] width 83 height 10
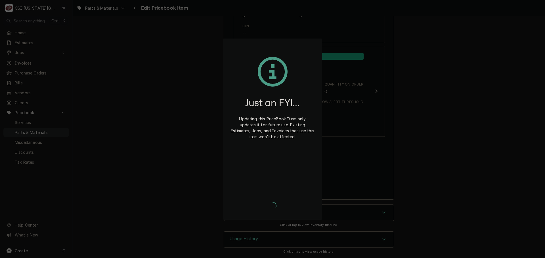
type textarea "x"
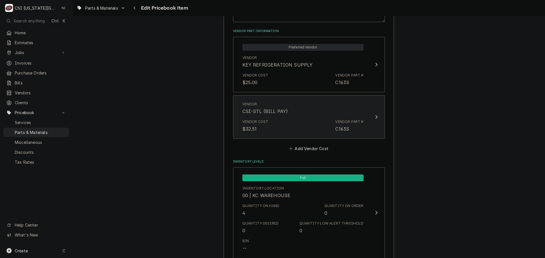
scroll to position [397, 0]
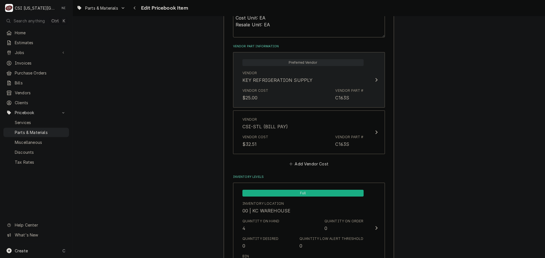
click at [303, 100] on div "Vendor Cost $25.00 Vendor Part # C163S" at bounding box center [302, 95] width 121 height 18
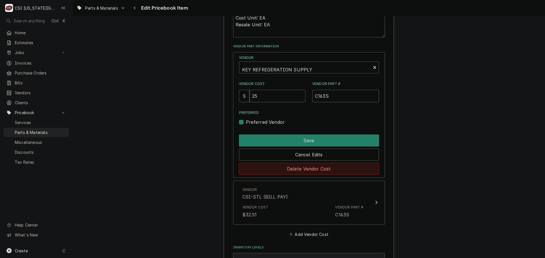
drag, startPoint x: 310, startPoint y: 172, endPoint x: 311, endPoint y: 166, distance: 5.1
click at [310, 171] on button "Delete Vendor Cost" at bounding box center [309, 169] width 140 height 12
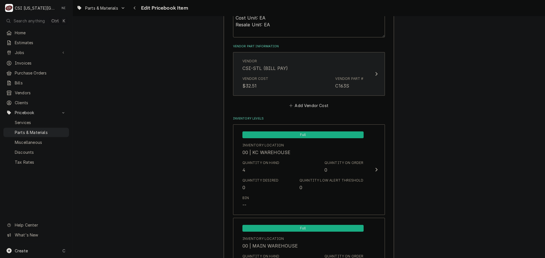
click at [306, 84] on div "Vendor Cost $32.51 Vendor Part # C163S" at bounding box center [302, 83] width 121 height 18
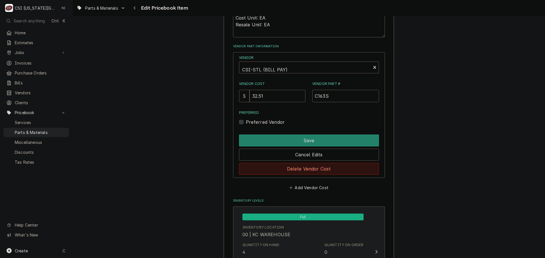
click at [300, 164] on button "Delete Vendor Cost" at bounding box center [309, 169] width 140 height 12
type textarea "x"
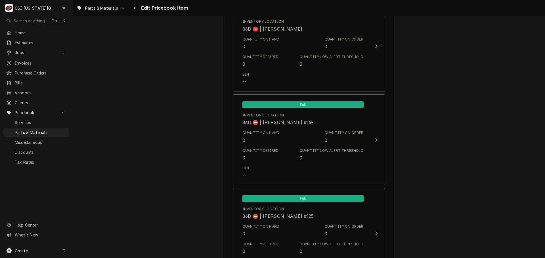
scroll to position [4869, 0]
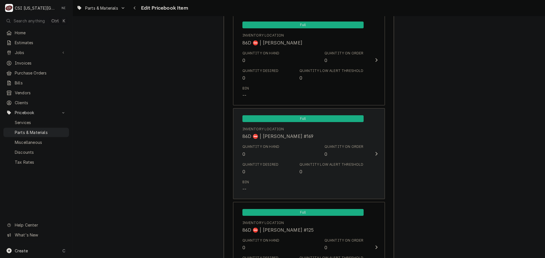
click at [277, 148] on div "Quantity on Hand 0 Quantity on Order 0" at bounding box center [302, 151] width 121 height 18
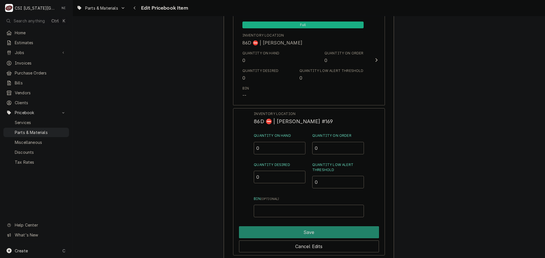
drag, startPoint x: 266, startPoint y: 152, endPoint x: 253, endPoint y: 152, distance: 12.8
click at [253, 152] on div "Inventory Location 86D ⛔️ | KOLTON BLANCHARD #169 Quantity on Hand 0 Quantity o…" at bounding box center [309, 181] width 152 height 147
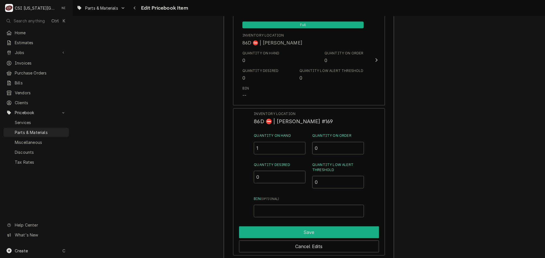
type input "1"
drag, startPoint x: 357, startPoint y: 236, endPoint x: 440, endPoint y: 210, distance: 87.1
click at [358, 236] on button "Save" at bounding box center [309, 233] width 140 height 12
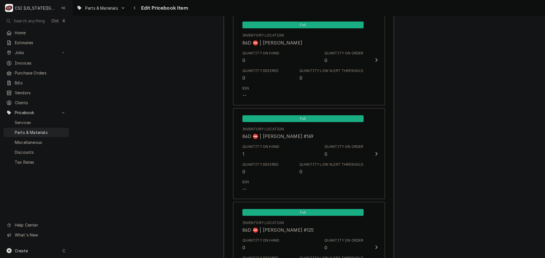
scroll to position [5404, 0]
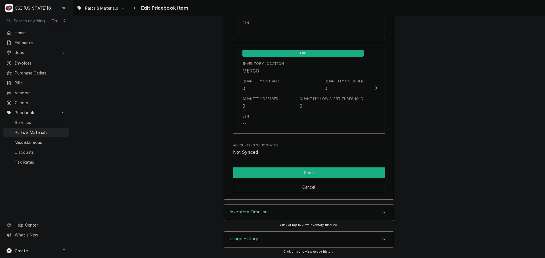
click at [257, 173] on button "Save" at bounding box center [309, 173] width 152 height 10
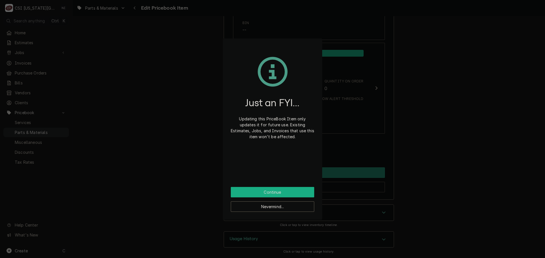
click at [274, 193] on button "Continue" at bounding box center [272, 192] width 83 height 10
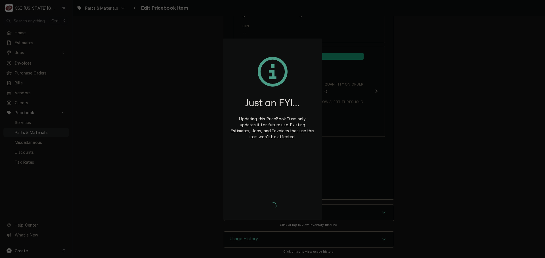
type textarea "x"
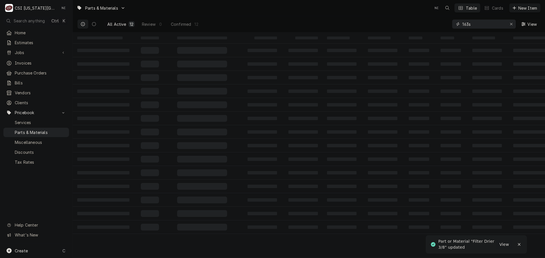
drag, startPoint x: 460, startPoint y: 27, endPoint x: 419, endPoint y: 28, distance: 40.9
click at [430, 28] on div "All Active 12 Review 0 Confirmed 12 163s View" at bounding box center [308, 24] width 463 height 16
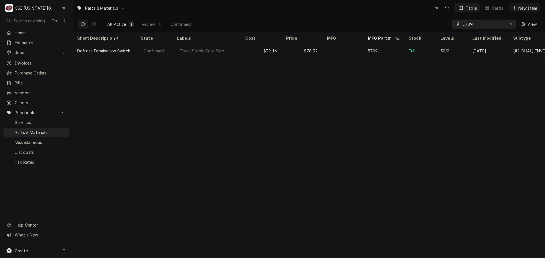
drag, startPoint x: 472, startPoint y: 24, endPoint x: 472, endPoint y: 29, distance: 5.4
click at [472, 25] on input "5709l" at bounding box center [483, 24] width 43 height 9
drag, startPoint x: 481, startPoint y: 27, endPoint x: 421, endPoint y: 21, distance: 59.9
click at [422, 21] on div "All Active 1 Review 0 Confirmed 1 5708l View" at bounding box center [308, 24] width 463 height 16
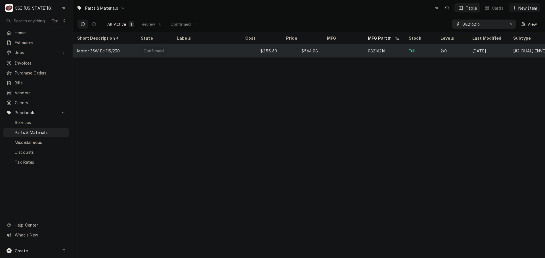
type input "08216216"
click at [397, 51] on div "08216216" at bounding box center [383, 51] width 41 height 14
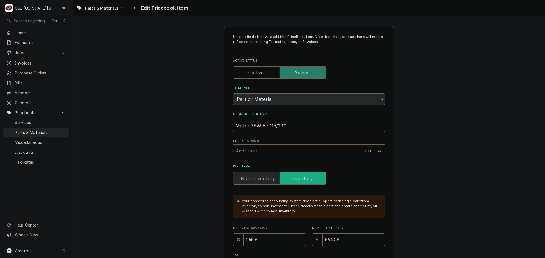
type textarea "x"
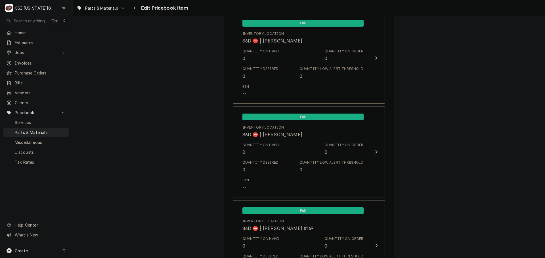
scroll to position [4831, 0]
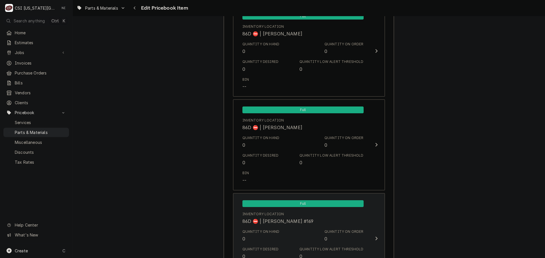
click at [304, 227] on div "Quantity on Hand 0 Quantity on Order 0" at bounding box center [302, 236] width 121 height 18
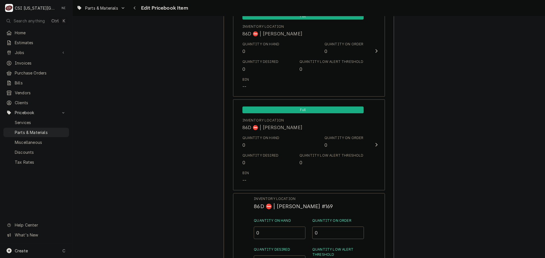
drag, startPoint x: 258, startPoint y: 231, endPoint x: 223, endPoint y: 232, distance: 34.3
type input "1"
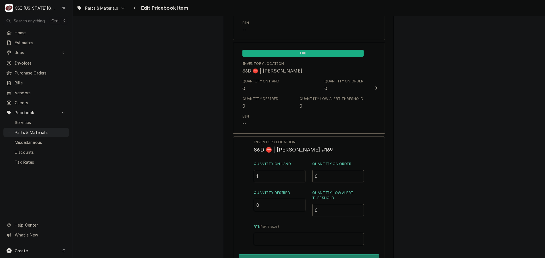
scroll to position [5001, 0]
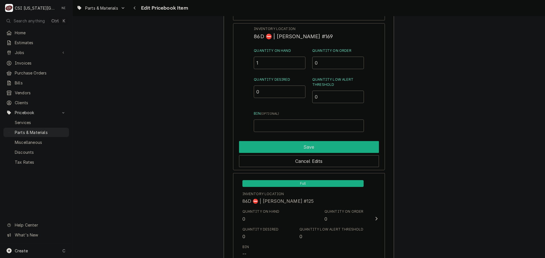
click at [308, 145] on button "Save" at bounding box center [309, 147] width 140 height 12
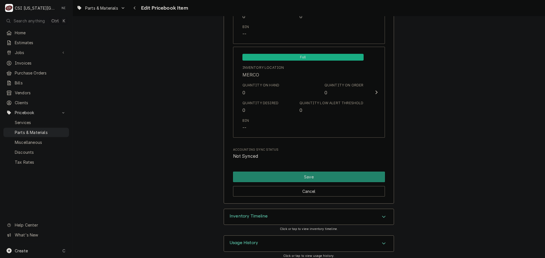
scroll to position [5450, 0]
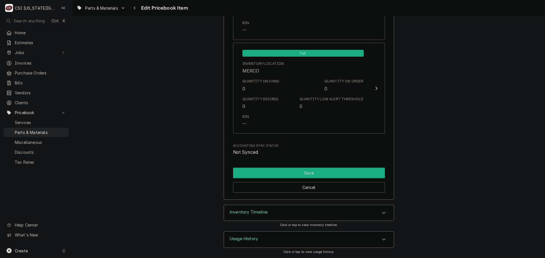
drag, startPoint x: 328, startPoint y: 166, endPoint x: 329, endPoint y: 169, distance: 3.2
click at [330, 173] on button "Save" at bounding box center [309, 173] width 152 height 10
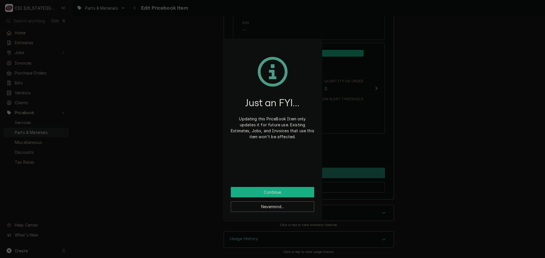
click at [271, 193] on button "Continue" at bounding box center [272, 192] width 83 height 10
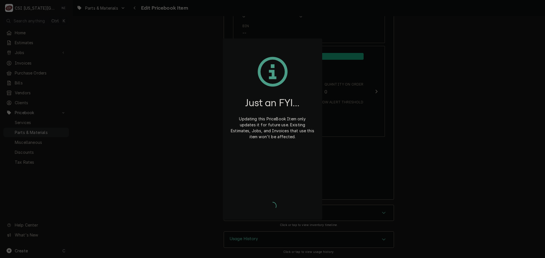
scroll to position [5447, 0]
type textarea "x"
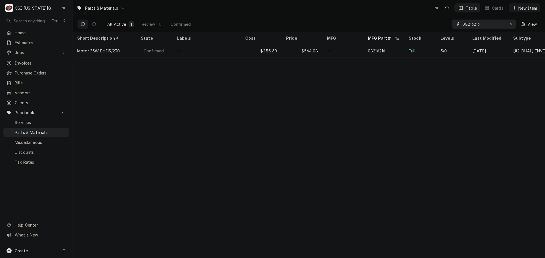
drag, startPoint x: 483, startPoint y: 26, endPoint x: 413, endPoint y: 27, distance: 69.8
click at [413, 27] on div "All Active 1 Review 0 Confirmed 1 08216216 View" at bounding box center [308, 24] width 463 height 16
drag, startPoint x: 469, startPoint y: 29, endPoint x: 402, endPoint y: 28, distance: 66.7
click at [406, 28] on div "All Active 1 Review 0 Confirmed 1 74097 View" at bounding box center [308, 24] width 463 height 16
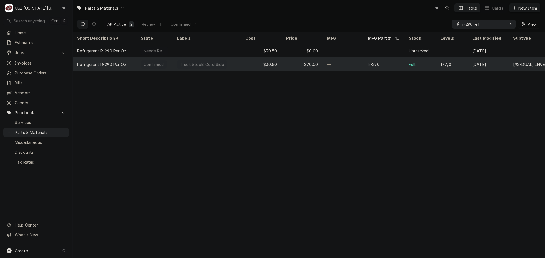
type input "r-290 ref"
click at [359, 64] on div "—" at bounding box center [342, 65] width 41 height 14
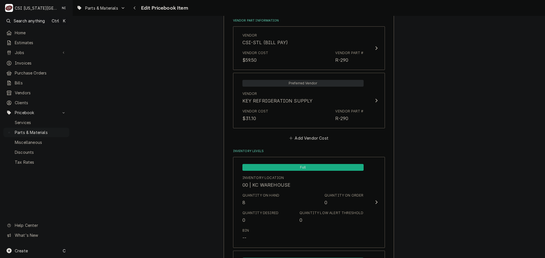
scroll to position [425, 0]
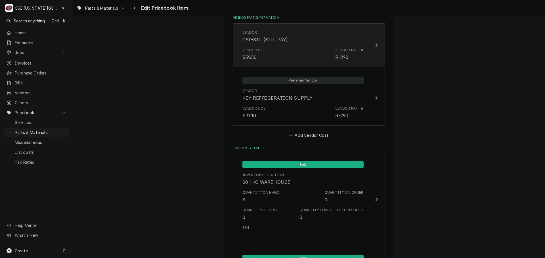
click at [294, 49] on div "Vendor Cost $59.50 Vendor Part # R-290" at bounding box center [302, 54] width 121 height 18
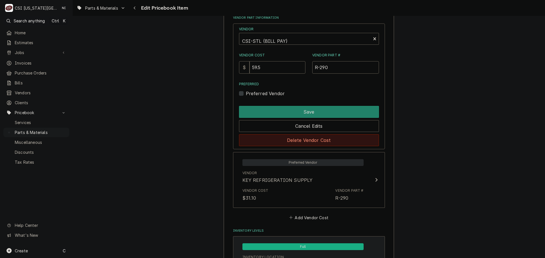
click at [296, 139] on button "Delete Vendor Cost" at bounding box center [309, 140] width 140 height 12
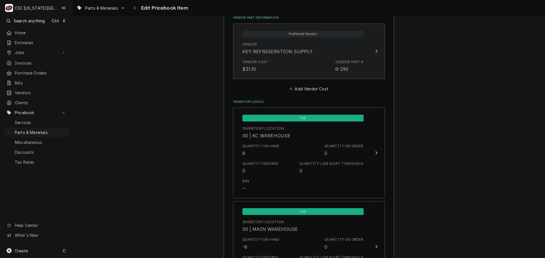
click at [294, 70] on div "Vendor Cost $31.10 Vendor Part # R-290" at bounding box center [302, 66] width 121 height 18
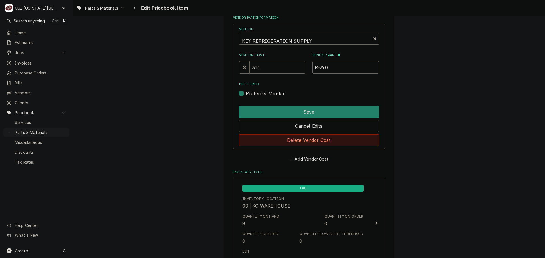
click at [300, 144] on button "Delete Vendor Cost" at bounding box center [309, 140] width 140 height 12
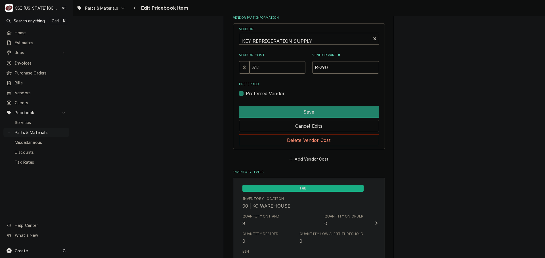
type textarea "x"
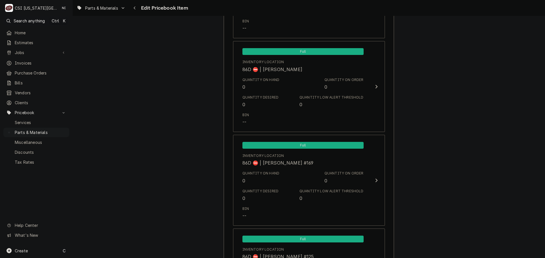
scroll to position [4829, 0]
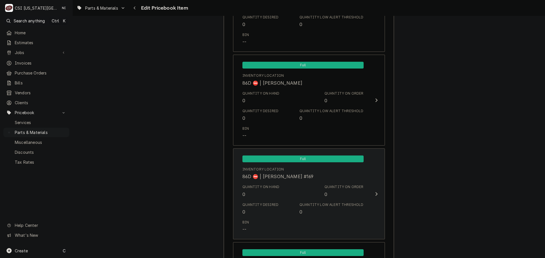
click at [291, 186] on div "Quantity on Hand 0 Quantity on Order 0" at bounding box center [302, 191] width 121 height 18
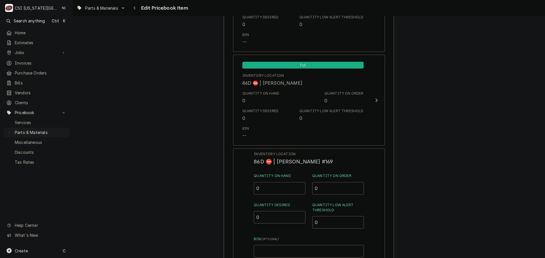
drag, startPoint x: 253, startPoint y: 188, endPoint x: 233, endPoint y: 187, distance: 20.2
click at [238, 188] on div "Inventory Location 86D ⛔️ | KOLTON BLANCHARD #169 Quantity on Hand 0 Quantity o…" at bounding box center [309, 222] width 152 height 147
type input "10"
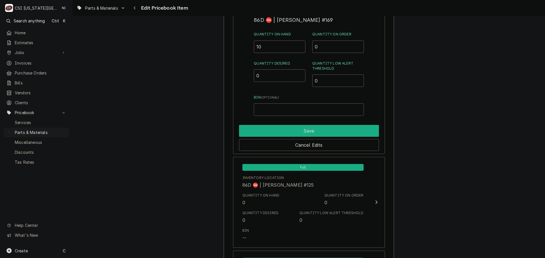
click at [281, 132] on button "Save" at bounding box center [309, 131] width 140 height 12
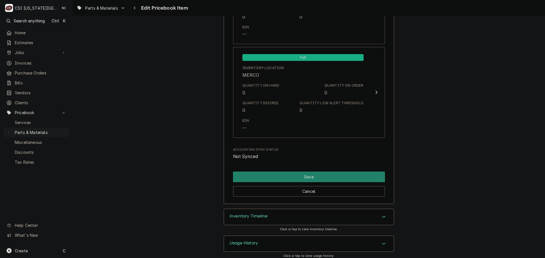
scroll to position [5404, 0]
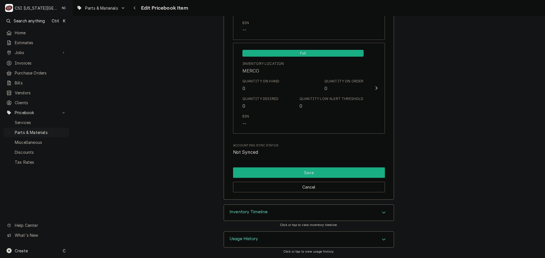
click at [293, 175] on button "Save" at bounding box center [309, 173] width 152 height 10
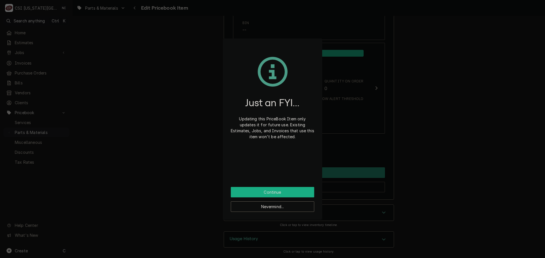
click at [295, 190] on button "Continue" at bounding box center [272, 192] width 83 height 10
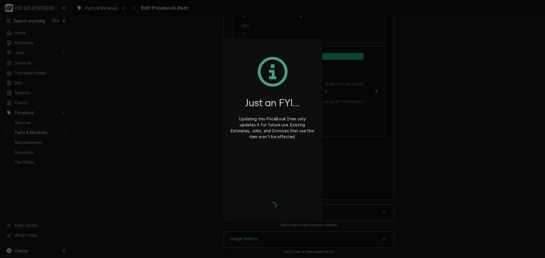
type textarea "x"
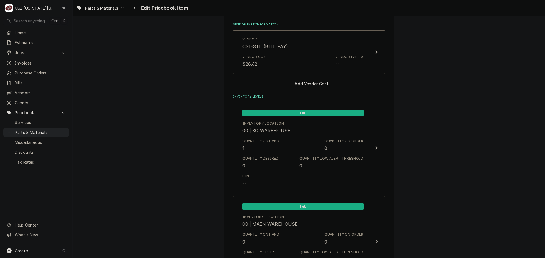
scroll to position [340, 0]
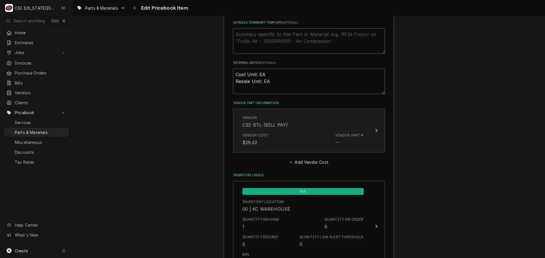
click at [315, 133] on div "Vendor Cost $28.62 Vendor Part # --" at bounding box center [302, 140] width 121 height 18
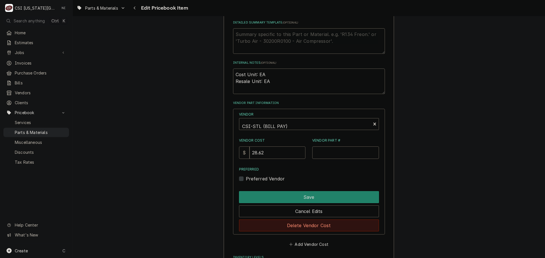
click at [313, 220] on button "Delete Vendor Cost" at bounding box center [309, 226] width 140 height 12
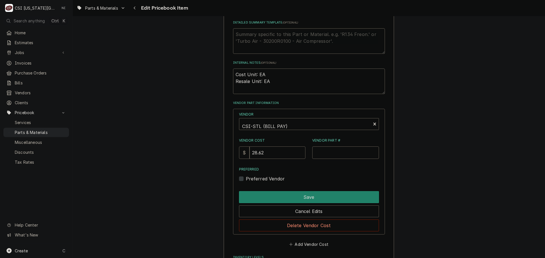
type textarea "x"
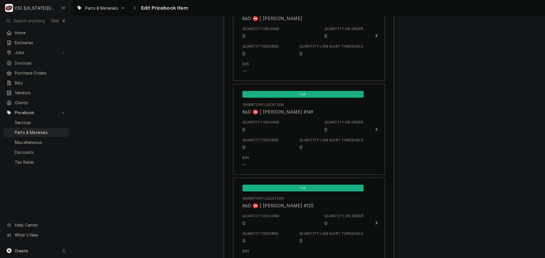
scroll to position [4887, 0]
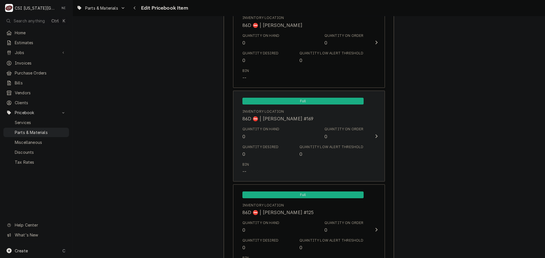
click at [341, 169] on div "Bin --" at bounding box center [302, 169] width 121 height 18
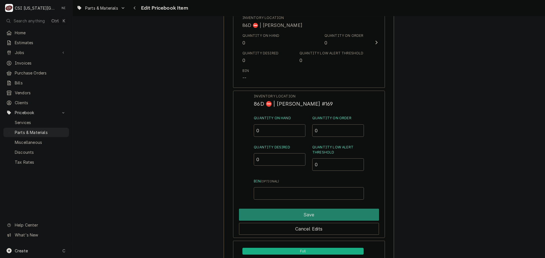
drag, startPoint x: 263, startPoint y: 133, endPoint x: 240, endPoint y: 132, distance: 22.4
click at [242, 132] on div "Inventory Location 86D ⛔️ | KOLTON BLANCHARD #169 Quantity on Hand 0 Quantity o…" at bounding box center [309, 164] width 152 height 147
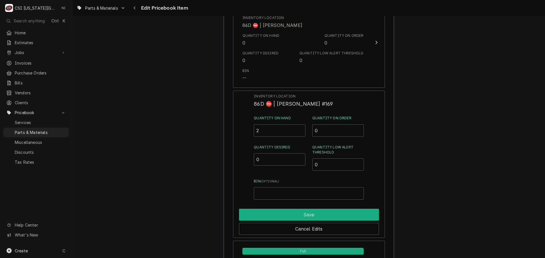
type input "2"
click at [297, 212] on button "Save" at bounding box center [309, 215] width 140 height 12
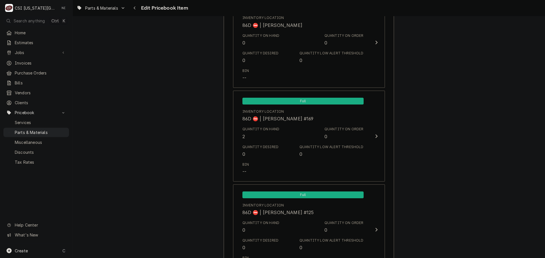
scroll to position [5404, 0]
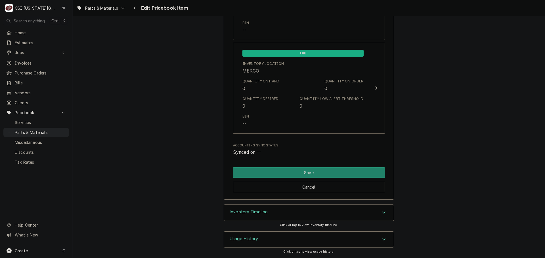
click at [336, 178] on div "Cancel" at bounding box center [309, 185] width 152 height 14
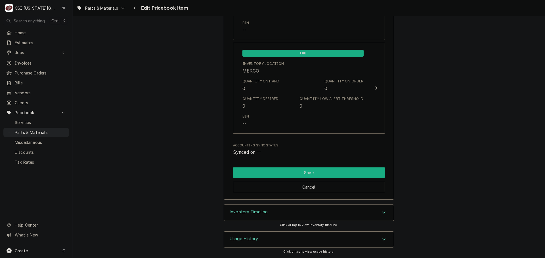
click at [308, 173] on button "Save" at bounding box center [309, 173] width 152 height 10
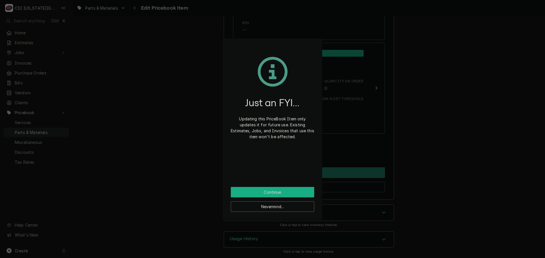
click at [293, 189] on button "Continue" at bounding box center [272, 192] width 83 height 10
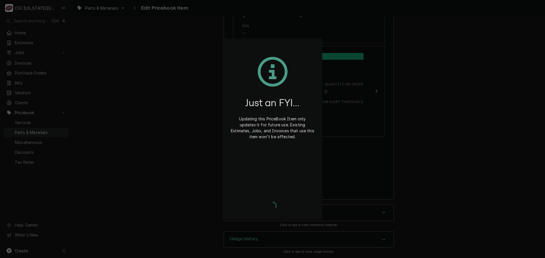
scroll to position [5401, 0]
type textarea "x"
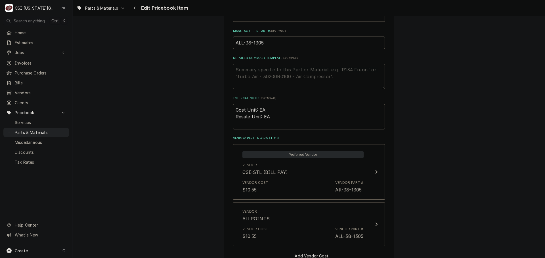
scroll to position [312, 0]
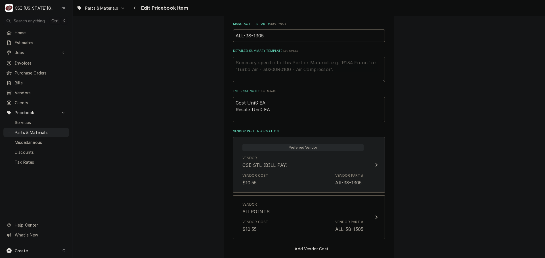
click at [307, 170] on div "Vendor CSI-STL (BILL PAY)" at bounding box center [302, 162] width 121 height 18
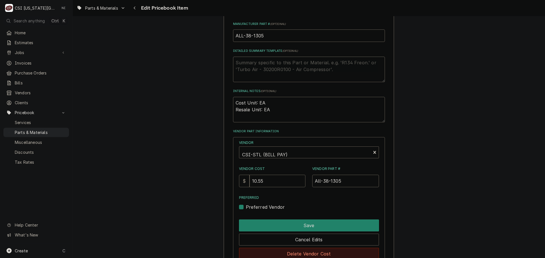
click at [312, 251] on button "Delete Vendor Cost" at bounding box center [309, 254] width 140 height 12
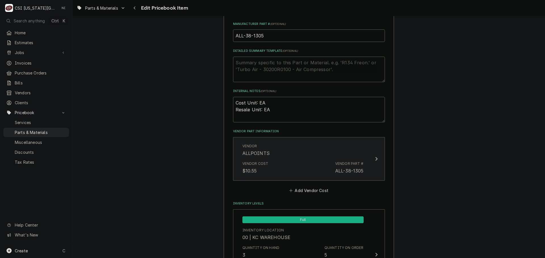
click at [318, 178] on button "Vendor ALLPOINTS Vendor Cost $10.55 Vendor Part # ALL-38-1305" at bounding box center [309, 159] width 152 height 44
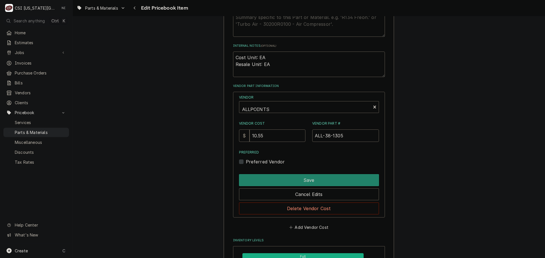
scroll to position [454, 0]
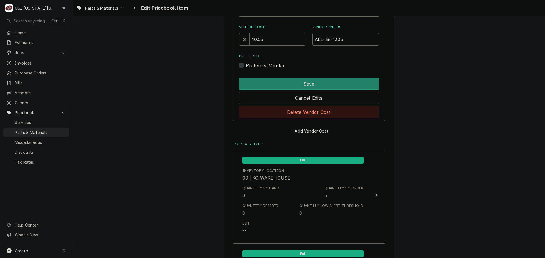
click at [310, 117] on button "Delete Vendor Cost" at bounding box center [309, 112] width 140 height 12
type textarea "x"
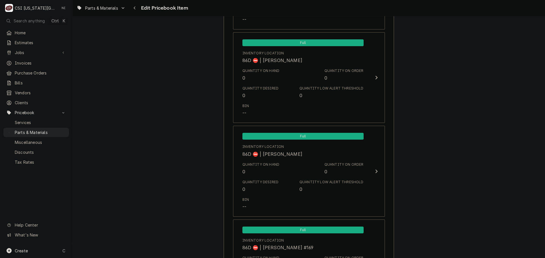
scroll to position [4790, 0]
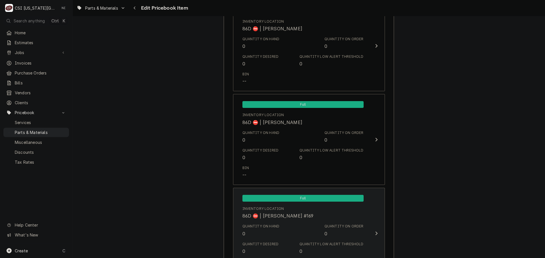
click at [339, 216] on div "Inventory Location 86D ⛔️ | [GEOGRAPHIC_DATA][PERSON_NAME] #169" at bounding box center [302, 213] width 121 height 18
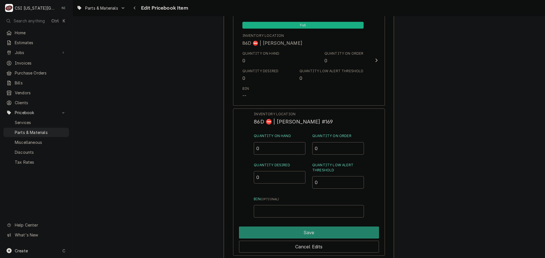
scroll to position [4875, 0]
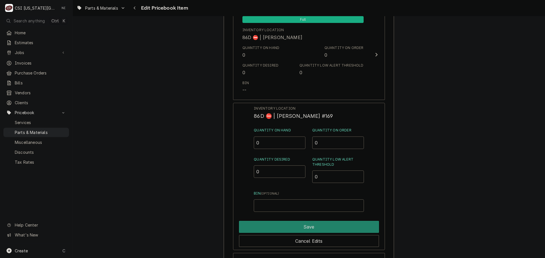
drag, startPoint x: 273, startPoint y: 144, endPoint x: 221, endPoint y: 141, distance: 52.2
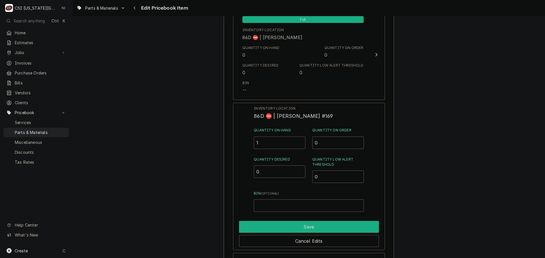
type input "1"
click at [294, 226] on button "Save" at bounding box center [309, 227] width 140 height 12
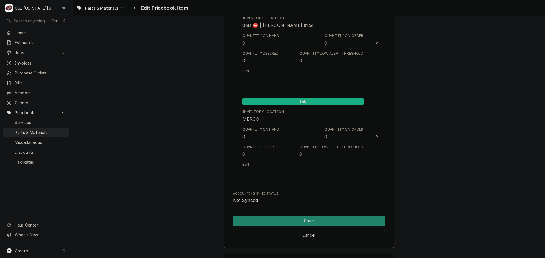
scroll to position [5404, 0]
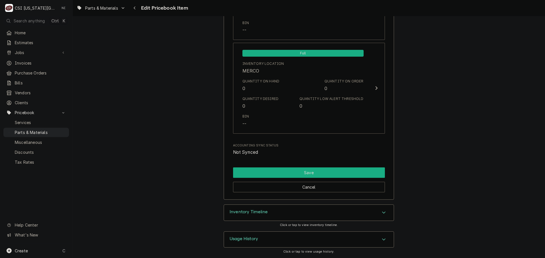
click at [289, 172] on button "Save" at bounding box center [309, 173] width 152 height 10
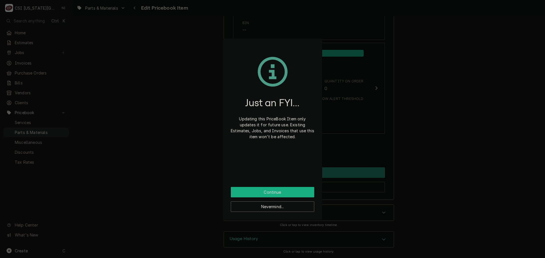
click at [294, 191] on button "Continue" at bounding box center [272, 192] width 83 height 10
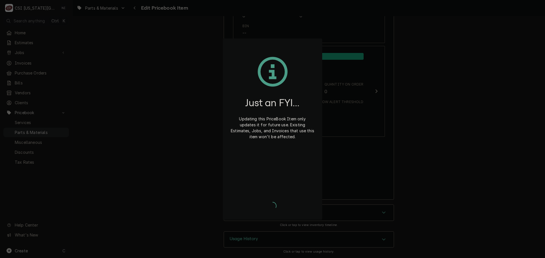
scroll to position [5401, 0]
type textarea "x"
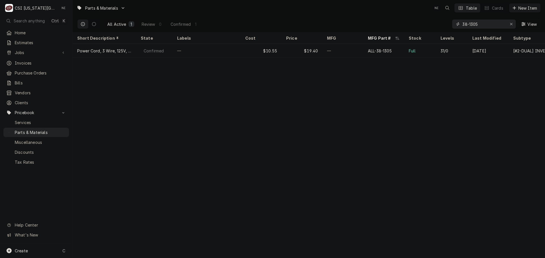
drag, startPoint x: 480, startPoint y: 26, endPoint x: 443, endPoint y: 23, distance: 37.8
click at [443, 23] on div "All Active 1 Review 0 Confirmed 1 38-1305 View" at bounding box center [308, 24] width 463 height 16
